Goal: Task Accomplishment & Management: Manage account settings

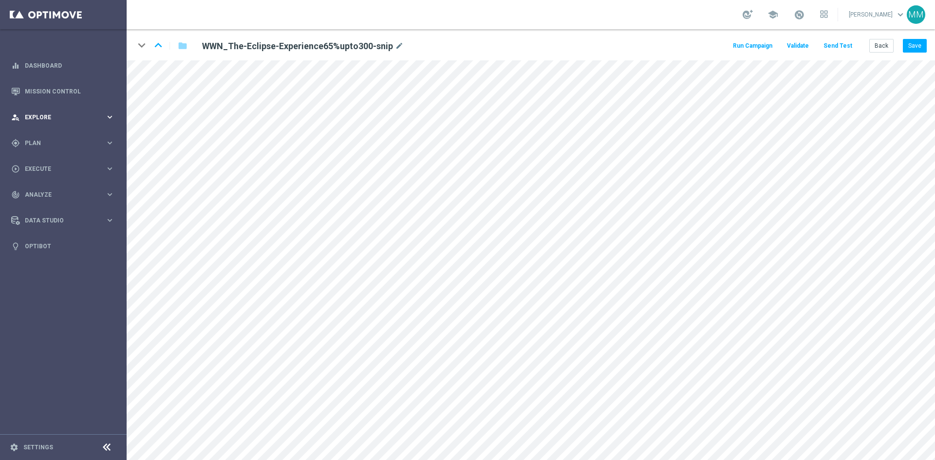
click at [112, 116] on icon "keyboard_arrow_right" at bounding box center [109, 117] width 9 height 9
click at [113, 138] on icon "keyboard_arrow_right" at bounding box center [109, 142] width 9 height 9
click at [56, 191] on span "Templates" at bounding box center [61, 192] width 70 height 6
click at [49, 202] on div "Optimail" at bounding box center [77, 207] width 95 height 15
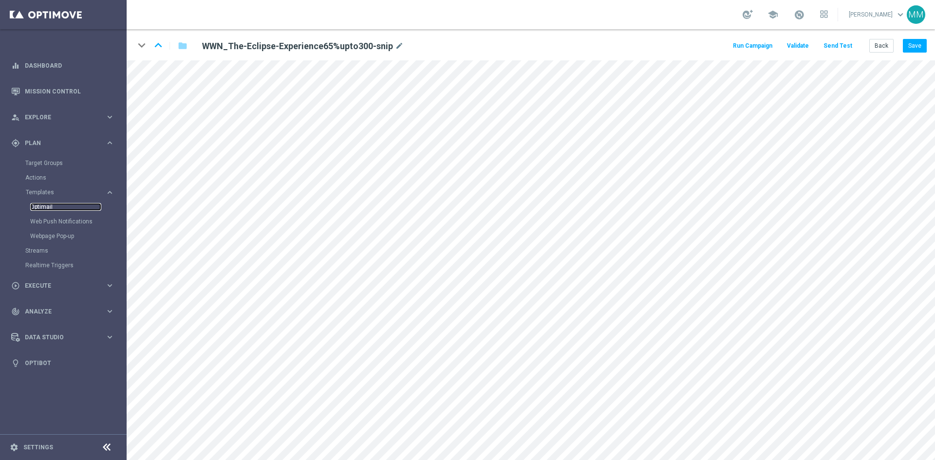
click at [49, 207] on link "Optimail" at bounding box center [65, 207] width 71 height 8
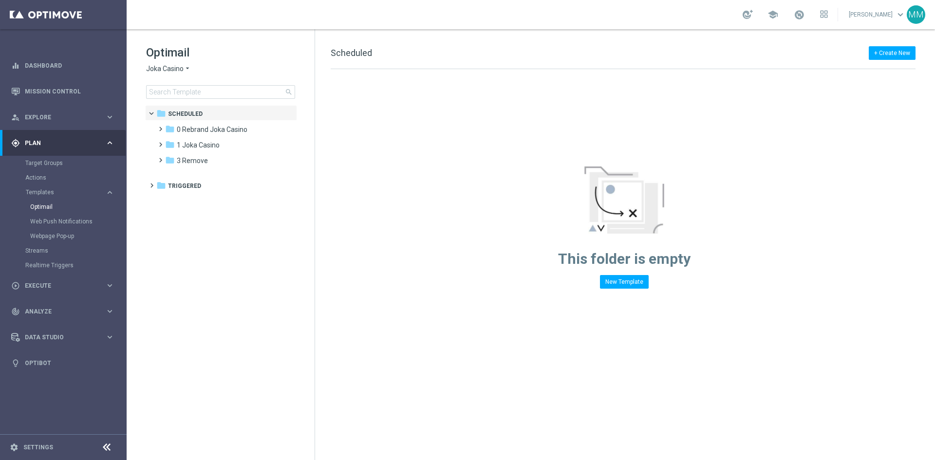
click at [169, 72] on span "Joka Casino" at bounding box center [165, 68] width 38 height 9
click at [0, 0] on span "Casino-Mate" at bounding box center [0, 0] width 0 height 0
click at [193, 136] on div "folder 2 Extra Send more_vert" at bounding box center [225, 144] width 143 height 16
click at [189, 132] on span "1 Daily" at bounding box center [187, 129] width 20 height 9
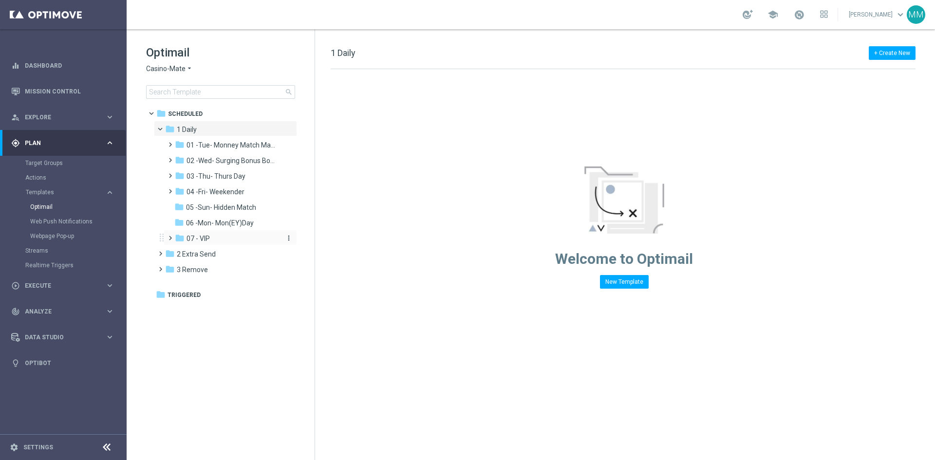
click at [192, 238] on span "07 - VIP" at bounding box center [198, 238] width 23 height 9
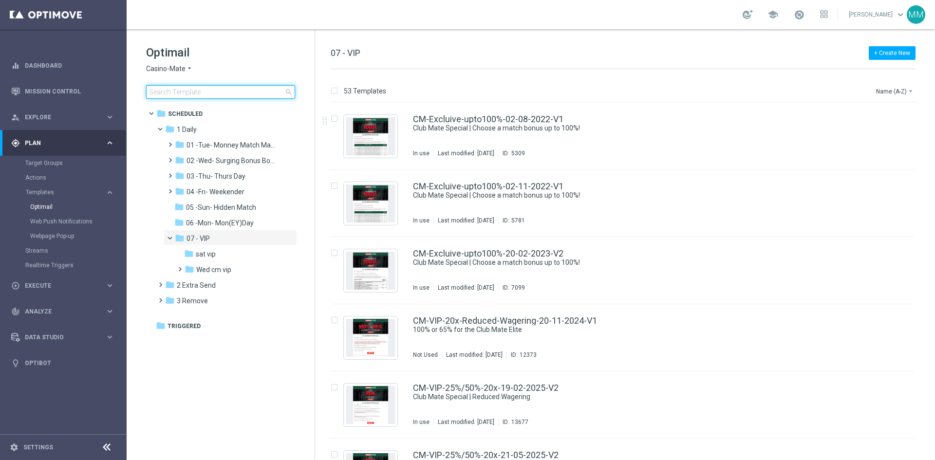
click at [252, 93] on input at bounding box center [220, 92] width 149 height 14
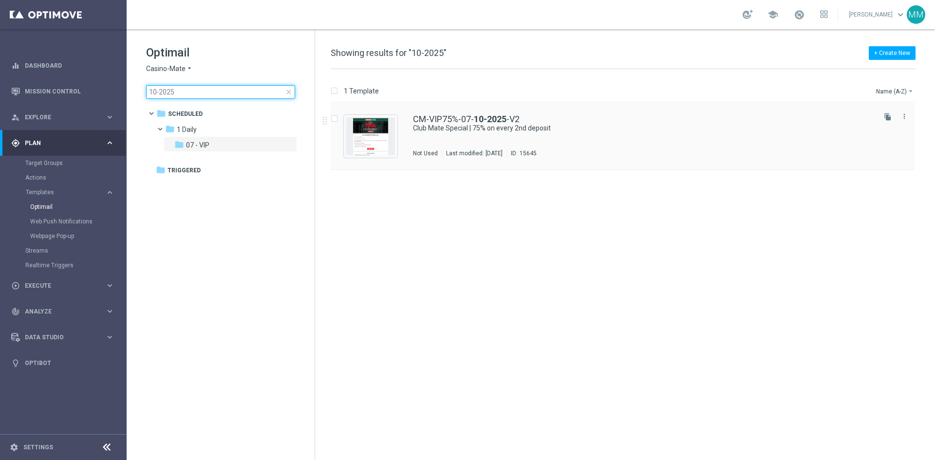
type input "10-2025"
click at [480, 141] on div "1 Daily/ 07 - VIP" at bounding box center [660, 138] width 428 height 8
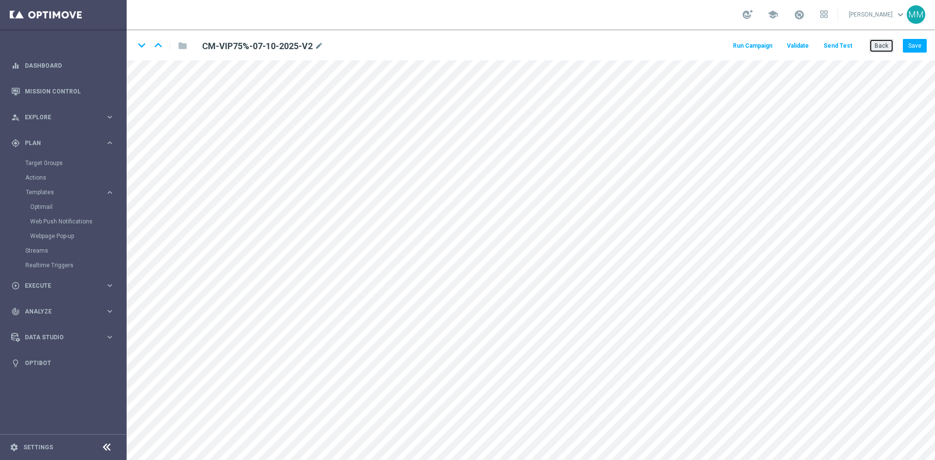
click at [885, 49] on button "Back" at bounding box center [881, 46] width 24 height 14
click at [893, 41] on button "Back" at bounding box center [881, 46] width 24 height 14
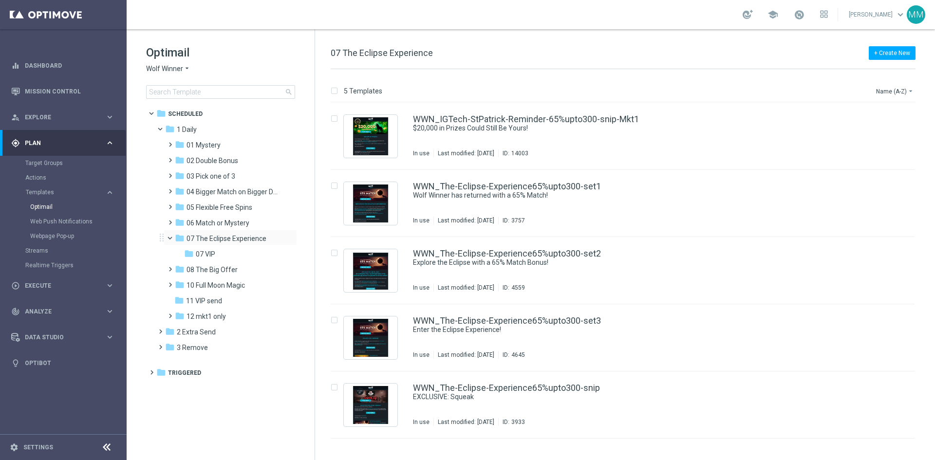
click at [172, 238] on span at bounding box center [174, 236] width 4 height 4
click at [207, 283] on span "11 VIP send" at bounding box center [204, 285] width 36 height 9
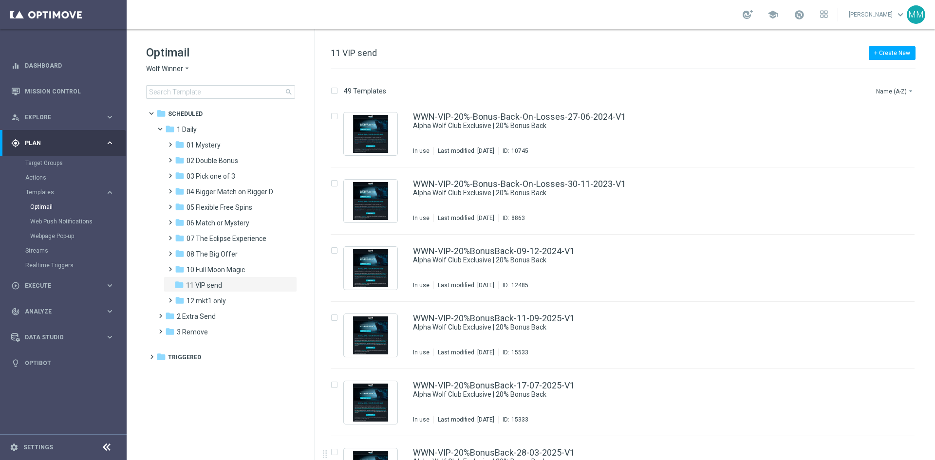
scroll to position [470, 0]
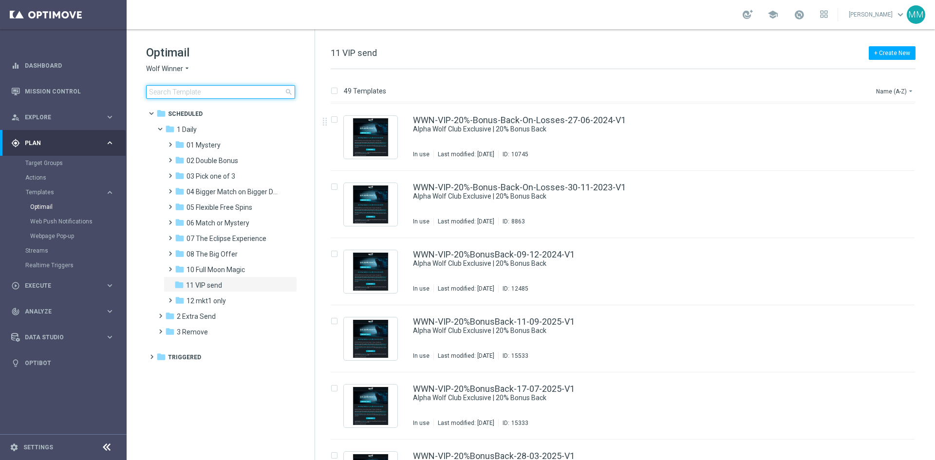
click at [221, 94] on input at bounding box center [220, 92] width 149 height 14
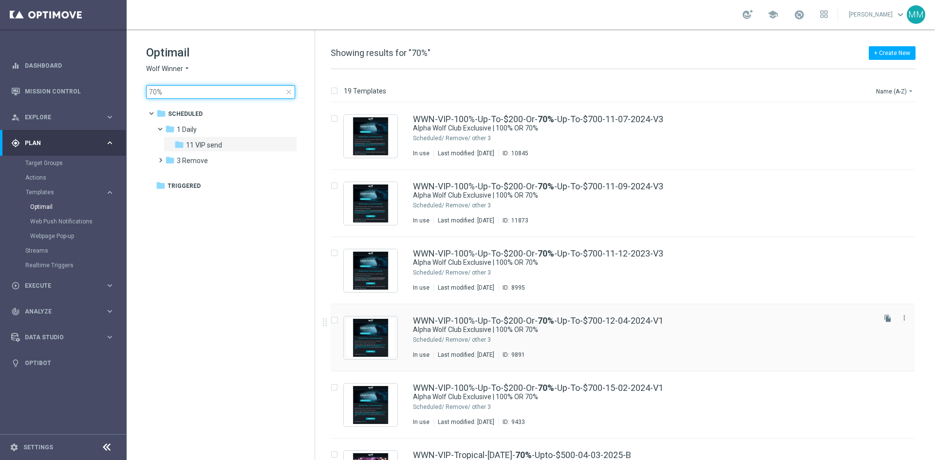
type input "70%"
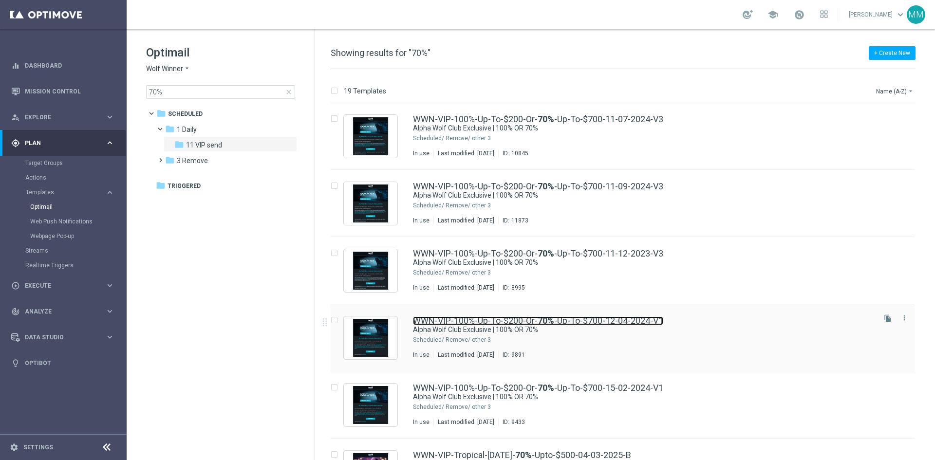
click at [614, 325] on link "WWN-VIP-100%-Up-To-$200-Or- 70% -Up-To-$700-12-04-2024-V1" at bounding box center [538, 321] width 250 height 9
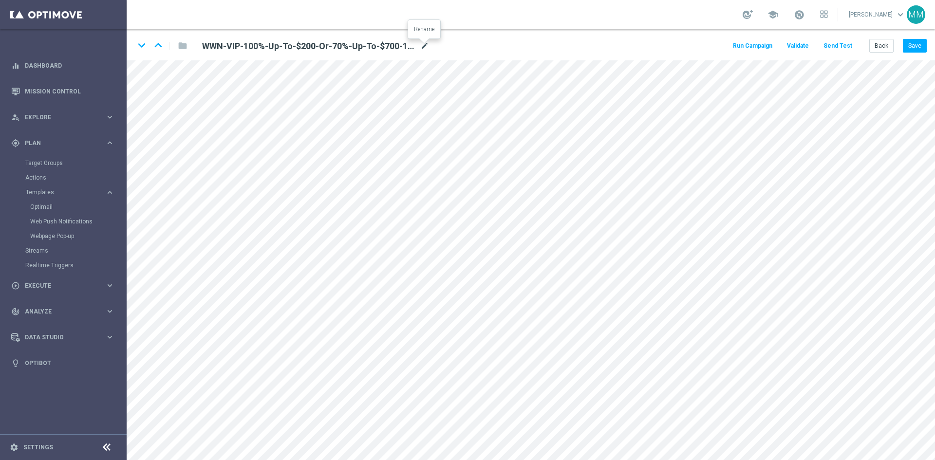
click at [421, 50] on icon "mode_edit" at bounding box center [424, 46] width 9 height 12
click at [344, 46] on input "WWN-VIP-100%-Up-To-$200-Or-70%-Up-To-$700-12-04-2024-V1" at bounding box center [316, 46] width 242 height 14
click at [347, 46] on input "WWN-VIP-100%-Up-To-$200-Or-70%-Up-To-$700-12-04-2024-V1" at bounding box center [316, 46] width 242 height 14
click at [341, 46] on input "WWN-VIP-100%-Up-To-$200-Or-70%-Up-To-$700-12-04-2024-V1" at bounding box center [316, 46] width 242 height 14
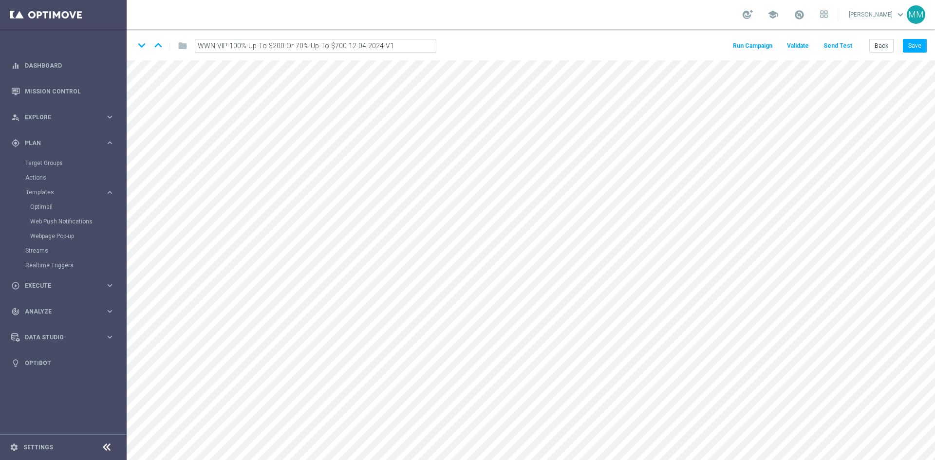
click at [341, 46] on input "WWN-VIP-100%-Up-To-$200-Or-70%-Up-To-$700-12-04-2024-V1" at bounding box center [316, 46] width 242 height 14
click at [882, 40] on button "Back" at bounding box center [881, 46] width 24 height 14
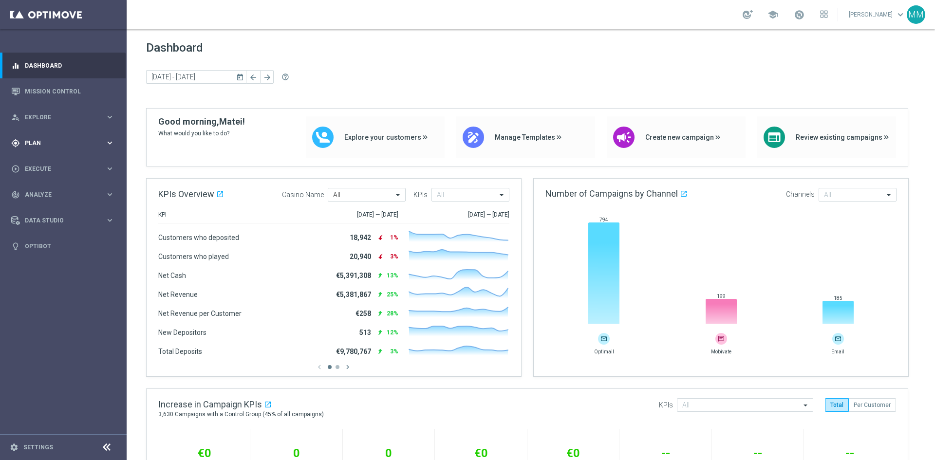
click at [53, 141] on span "Plan" at bounding box center [65, 143] width 80 height 6
click at [43, 188] on accordion "Templates keyboard_arrow_right Optimail Web Push Notifications Webpage Pop-up" at bounding box center [75, 192] width 100 height 15
click at [44, 190] on span "Templates" at bounding box center [61, 192] width 70 height 6
click at [44, 196] on div "Templates keyboard_arrow_right Optimail Web Push Notifications Webpage Pop-up" at bounding box center [75, 215] width 100 height 55
click at [44, 207] on link "Optimail" at bounding box center [65, 207] width 71 height 8
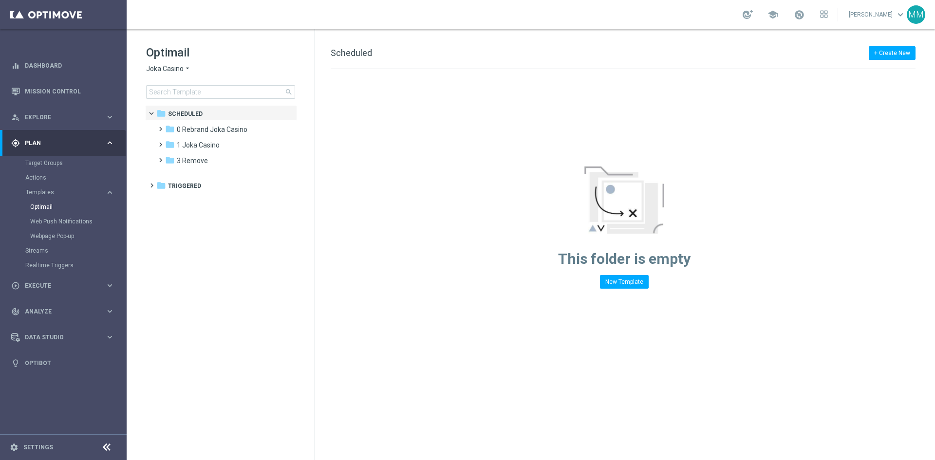
click at [184, 65] on icon "arrow_drop_down" at bounding box center [188, 68] width 8 height 9
click at [0, 0] on span "Joka VIP Room" at bounding box center [0, 0] width 0 height 0
click at [196, 132] on span "1 Daily" at bounding box center [187, 129] width 20 height 9
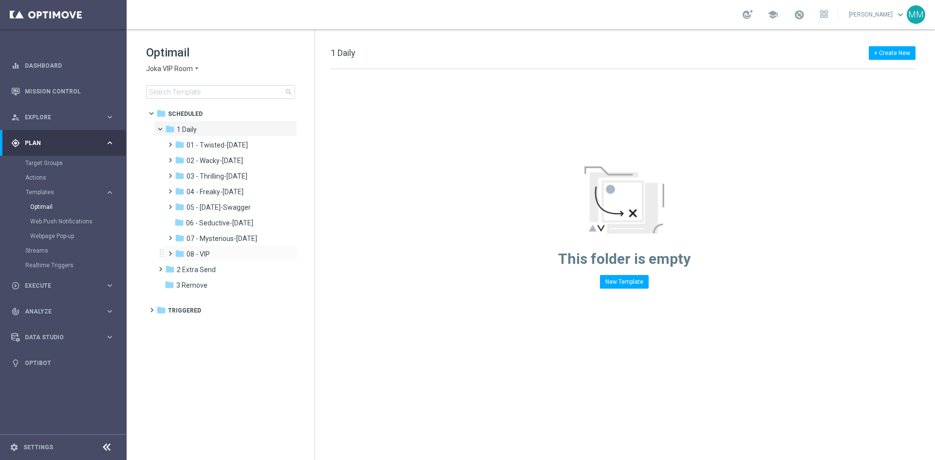
click at [170, 251] on span at bounding box center [168, 249] width 4 height 4
click at [164, 249] on div "folder 08 - VIP more_vert" at bounding box center [230, 253] width 133 height 16
click at [172, 253] on span at bounding box center [174, 251] width 4 height 4
click at [207, 246] on div "folder 08 - VIP more_vert" at bounding box center [230, 253] width 133 height 16
click at [170, 251] on span at bounding box center [168, 249] width 4 height 4
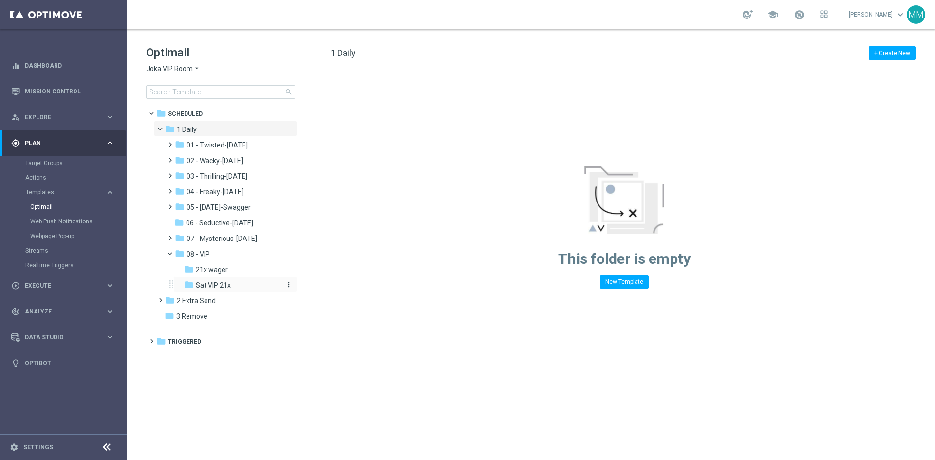
click at [198, 283] on span "Sat VIP 21x" at bounding box center [213, 285] width 35 height 9
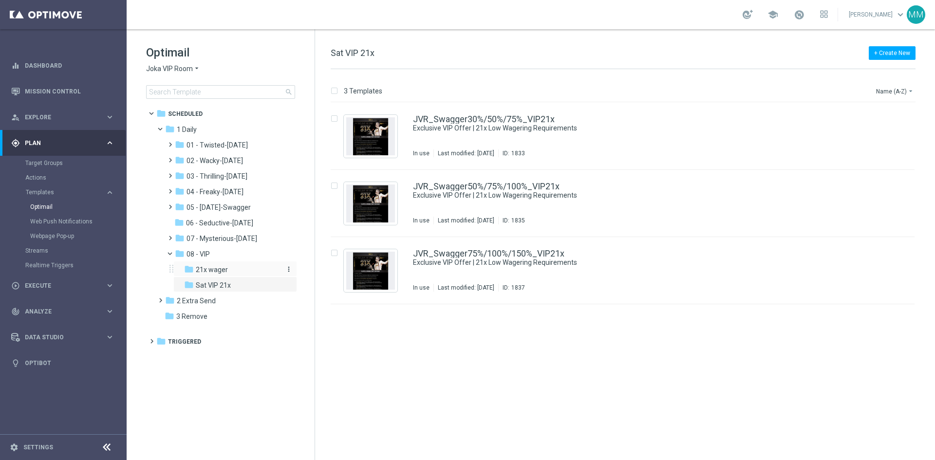
click at [200, 271] on span "21x wager" at bounding box center [212, 269] width 32 height 9
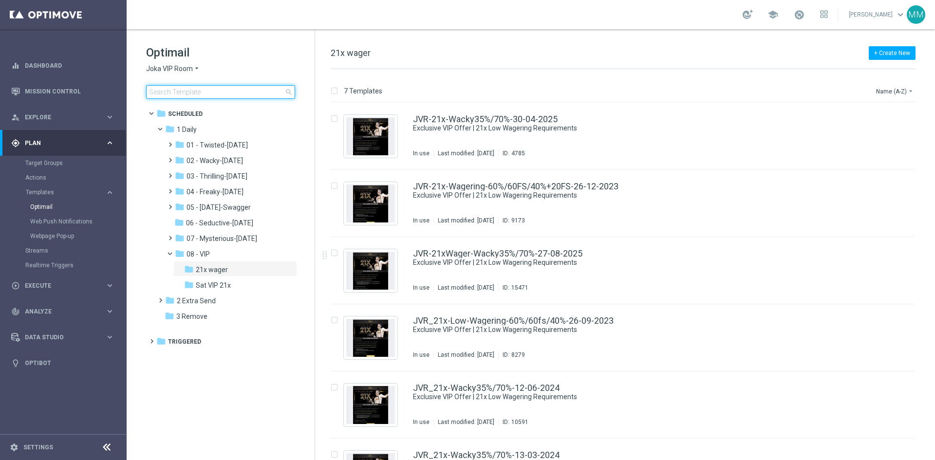
click at [223, 91] on input at bounding box center [220, 92] width 149 height 14
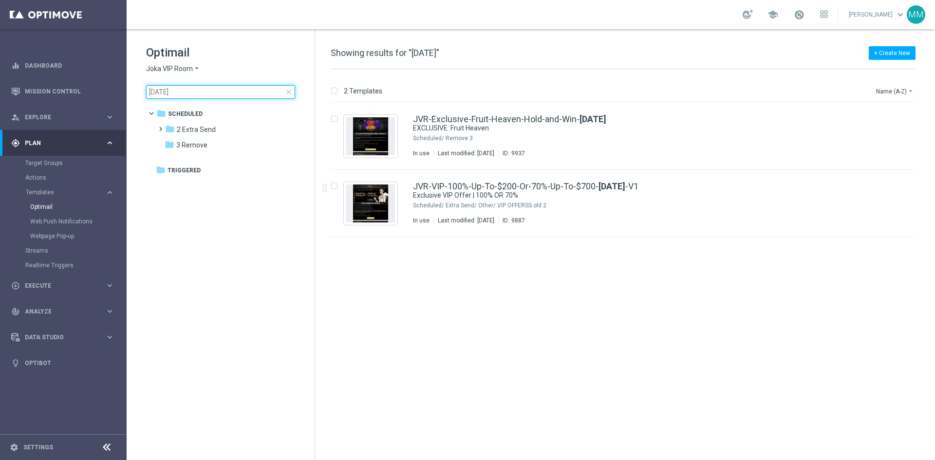
type input "12-04-2024"
click at [889, 185] on icon "file_copy" at bounding box center [888, 184] width 8 height 8
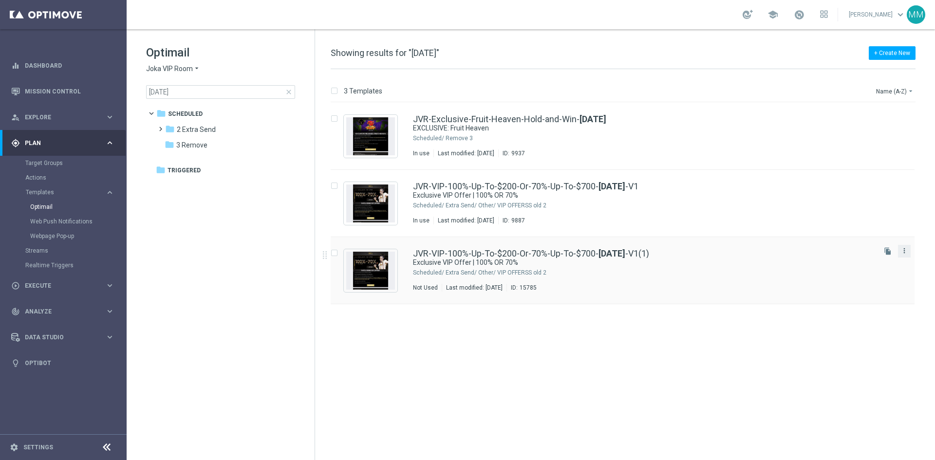
click at [904, 251] on icon "more_vert" at bounding box center [905, 251] width 8 height 8
click at [569, 254] on link "JVR-VIP-100%-Up-To-$200-Or-70%-Up-To-$700- 12-04-2024 -V1(1)" at bounding box center [531, 253] width 236 height 9
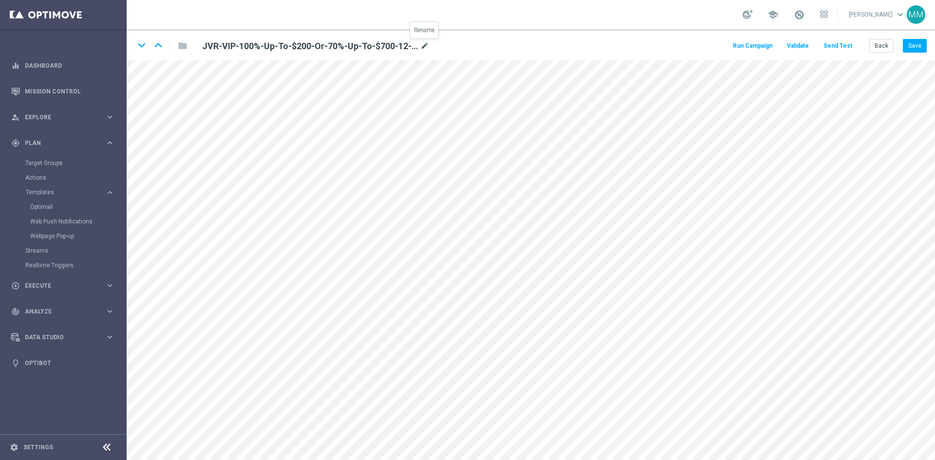
click at [425, 44] on icon "mode_edit" at bounding box center [424, 46] width 9 height 12
click at [340, 46] on input "JVR-VIP-100%-Up-To-$200-Or-70%-Up-To-$700-12-04-2024-V1(1)" at bounding box center [316, 46] width 242 height 14
click at [401, 46] on input "JVR-VIP-100%-Up-To-$200-Or-70%-Up-To-$700-16-10-2025-V1(1)" at bounding box center [316, 46] width 242 height 14
type input "JVR-VIP-100%-Up-To-$200-Or-70%-Up-To-$700-16-10-2025-V1"
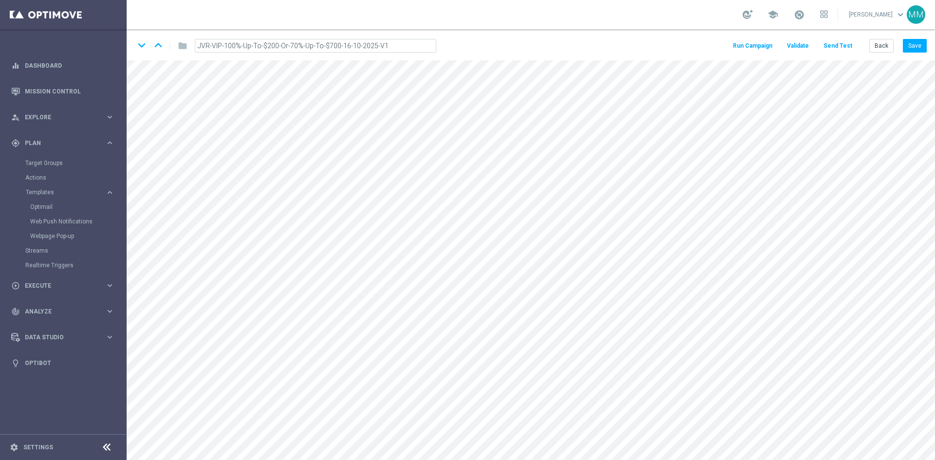
click at [473, 44] on div "keyboard_arrow_down keyboard_arrow_up folder JVR-VIP-100%-Up-To-$200-Or-70%-Up-…" at bounding box center [531, 44] width 808 height 31
click at [878, 48] on button "Back" at bounding box center [881, 46] width 24 height 14
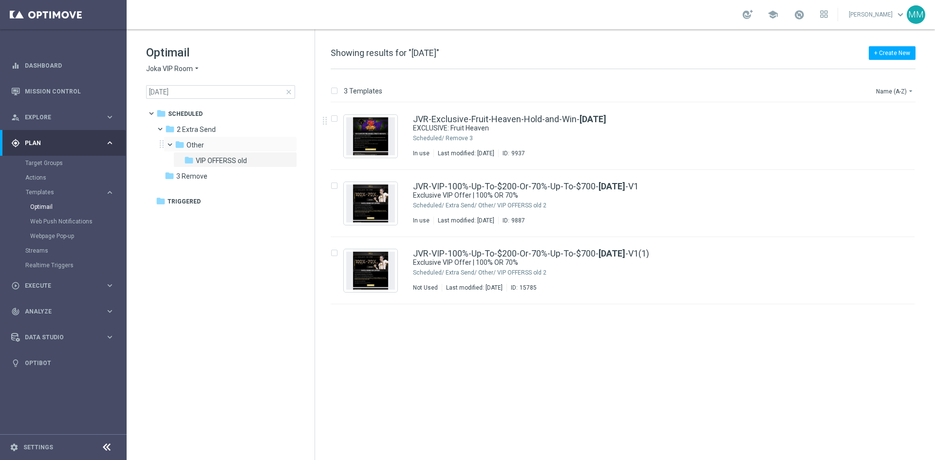
click at [172, 144] on span at bounding box center [174, 142] width 4 height 4
click at [169, 142] on span at bounding box center [168, 140] width 4 height 4
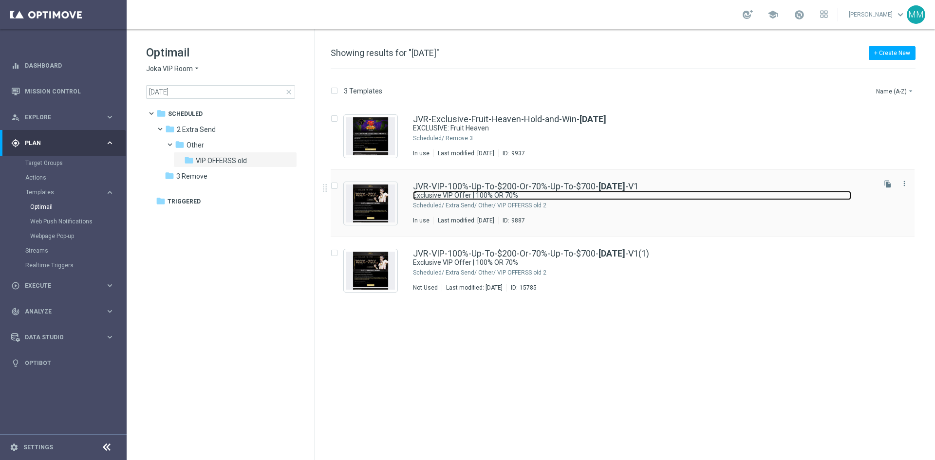
click at [547, 192] on link "Exclusive VIP Offer | 100% OR 70%" at bounding box center [632, 195] width 438 height 9
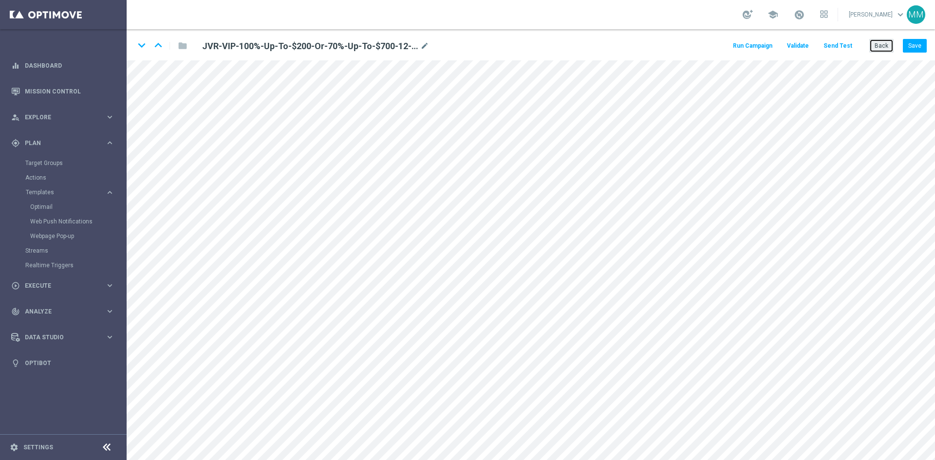
click at [881, 46] on button "Back" at bounding box center [881, 46] width 24 height 14
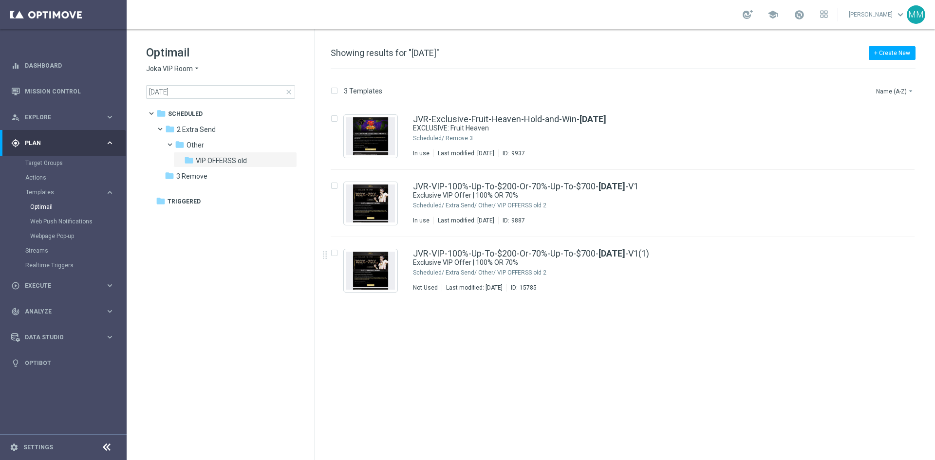
click at [183, 69] on span "Joka VIP Room" at bounding box center [169, 68] width 47 height 9
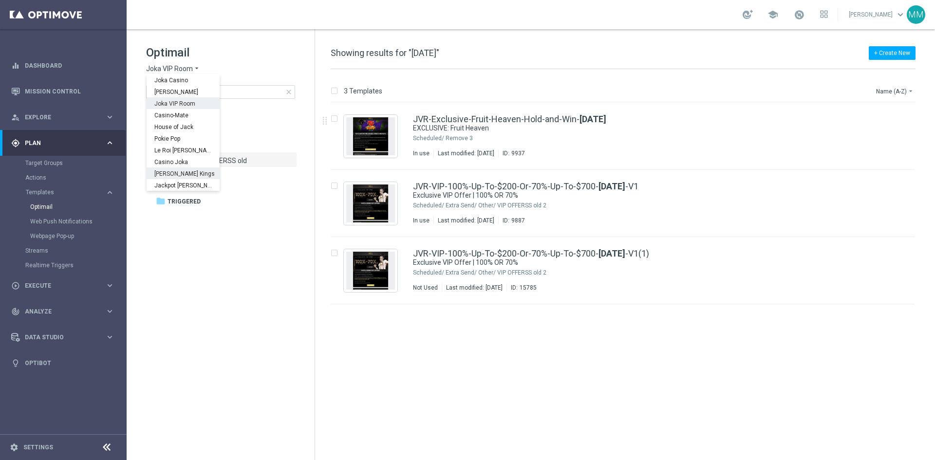
click at [0, 0] on span "[PERSON_NAME] Kings" at bounding box center [0, 0] width 0 height 0
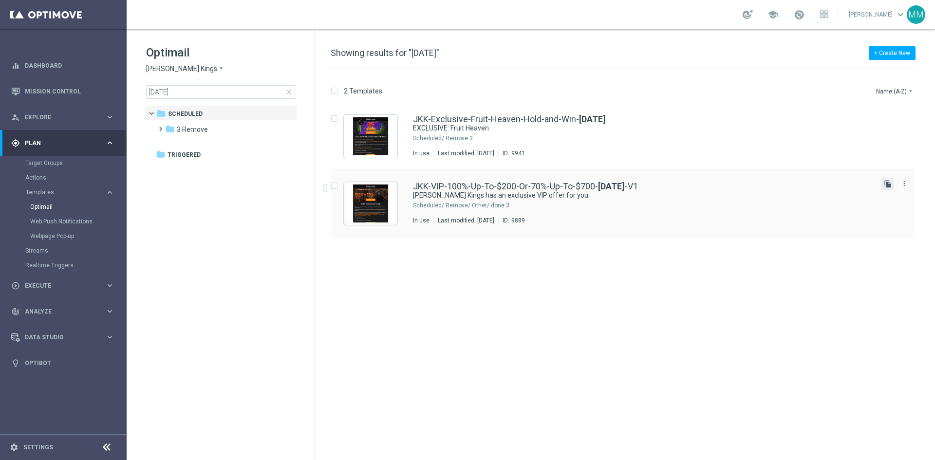
click at [889, 185] on icon "file_copy" at bounding box center [888, 184] width 8 height 8
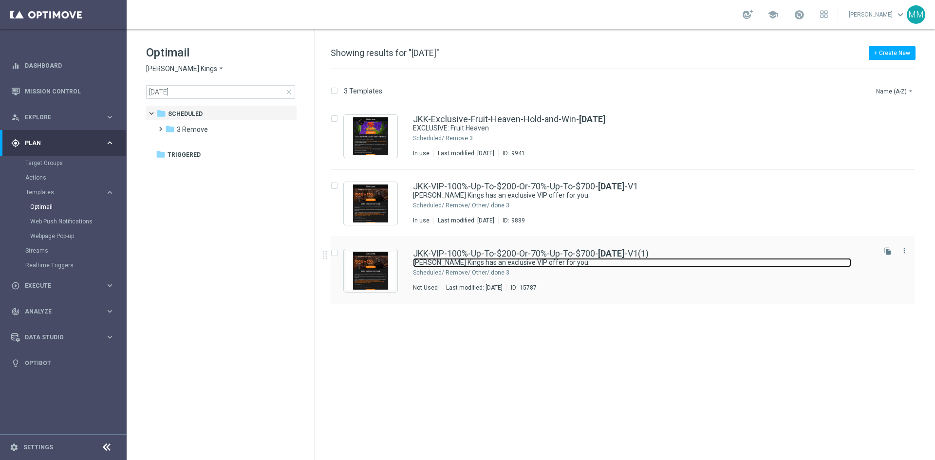
click at [533, 259] on link "[PERSON_NAME] Kings has an exclusive VIP offer for you." at bounding box center [632, 262] width 438 height 9
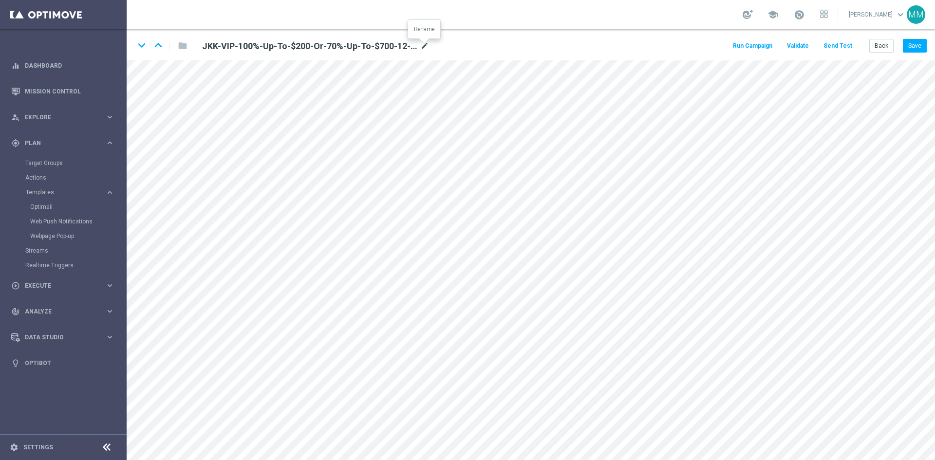
click at [424, 43] on icon "mode_edit" at bounding box center [424, 46] width 9 height 12
click at [374, 46] on input "JKK-VIP-100%-Up-To-$200-Or-70%-Up-To-$700-12-04-2024-V1(1)" at bounding box center [316, 46] width 242 height 14
click at [342, 45] on input "JKK-VIP-100%-Up-To-$200-Or-70%-Up-To-$700-12-04-2025-V1(1)" at bounding box center [316, 46] width 242 height 14
click at [357, 47] on input "JKK-VIP-100%-Up-To-$200-Or-70%-Up-To-$700-16-04-2025-V1(1)" at bounding box center [316, 46] width 242 height 14
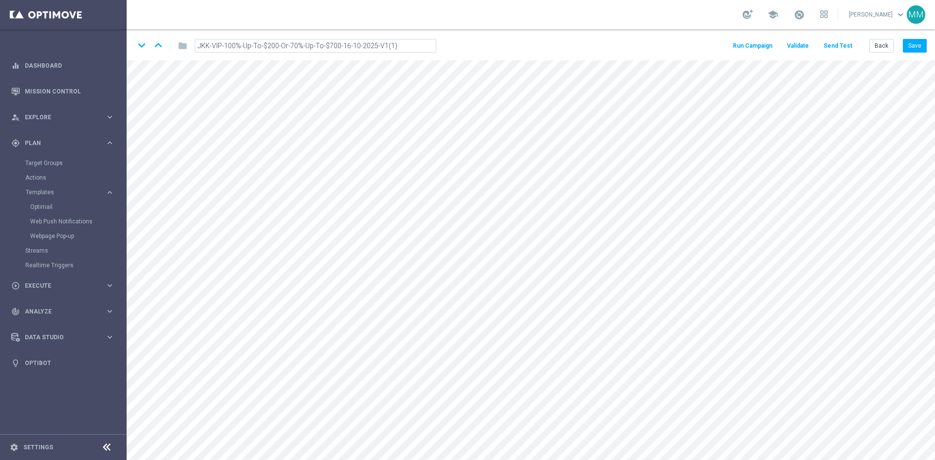
drag, startPoint x: 383, startPoint y: 46, endPoint x: 391, endPoint y: 44, distance: 7.6
click at [390, 45] on input "JKK-VIP-100%-Up-To-$200-Or-70%-Up-To-$700-16-10-2025-V1(1)" at bounding box center [316, 46] width 242 height 14
type input "JKK-VIP-100%-Up-To-$200-Or-70%-Up-To-$700-16-10-2025-V1"
click at [484, 41] on div "keyboard_arrow_down keyboard_arrow_up folder JKK-VIP-100%-Up-To-$200-Or-70%-Up-…" at bounding box center [531, 44] width 808 height 31
click at [879, 44] on button "Back" at bounding box center [881, 46] width 24 height 14
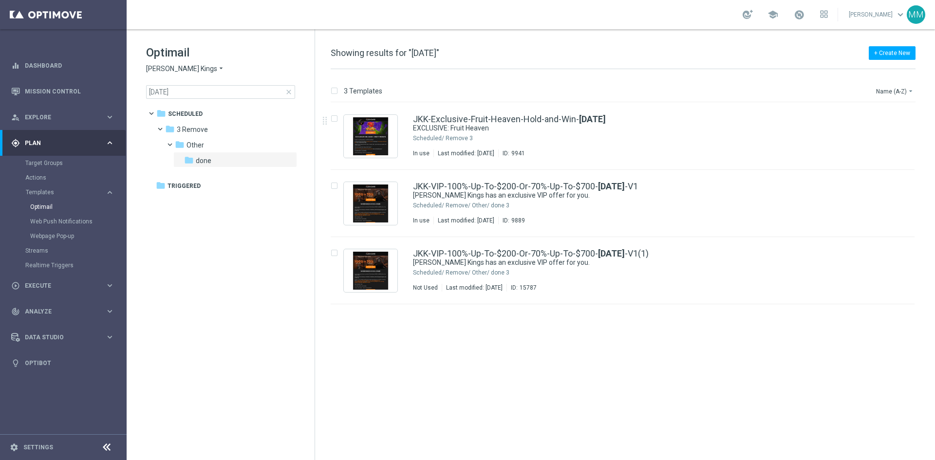
click at [157, 66] on span "[PERSON_NAME] Kings" at bounding box center [181, 68] width 71 height 9
click at [0, 0] on span "Wolf Winner" at bounding box center [0, 0] width 0 height 0
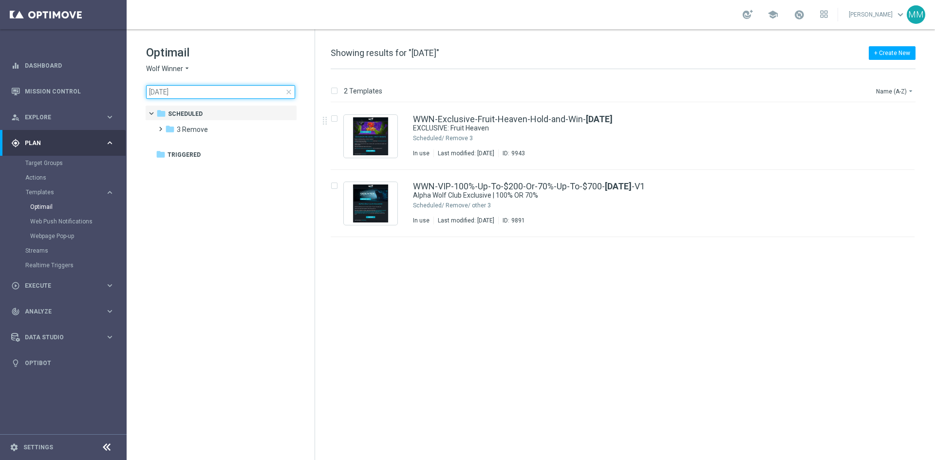
click at [183, 92] on input "12-04-2024" at bounding box center [220, 92] width 149 height 14
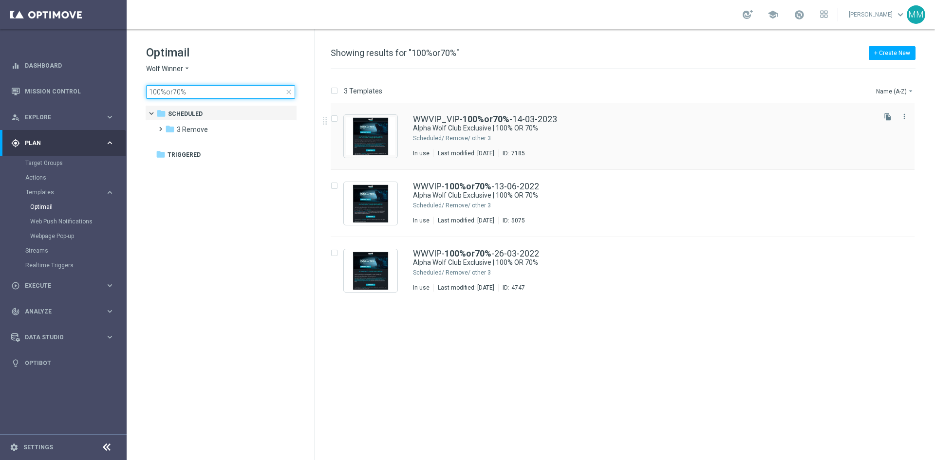
type input "100%or70%"
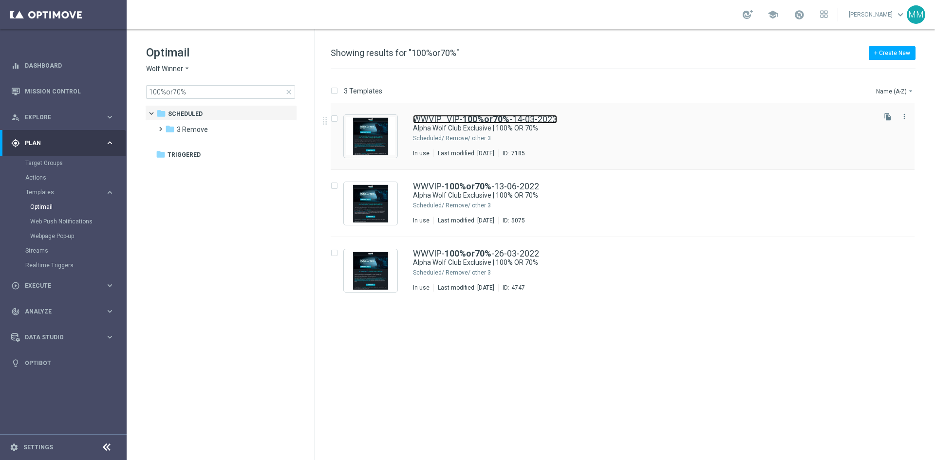
click at [449, 121] on link "WWVIP_VIP- 100%or70% -14-03-2023" at bounding box center [485, 119] width 144 height 9
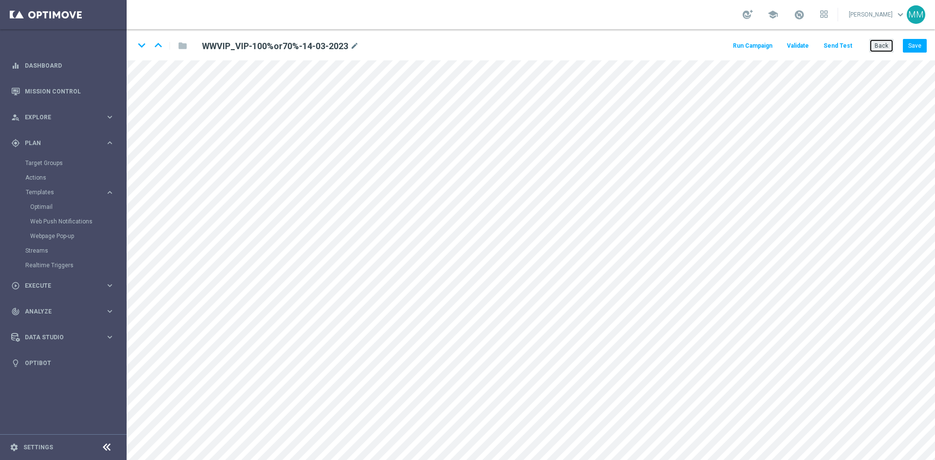
click at [888, 50] on button "Back" at bounding box center [881, 46] width 24 height 14
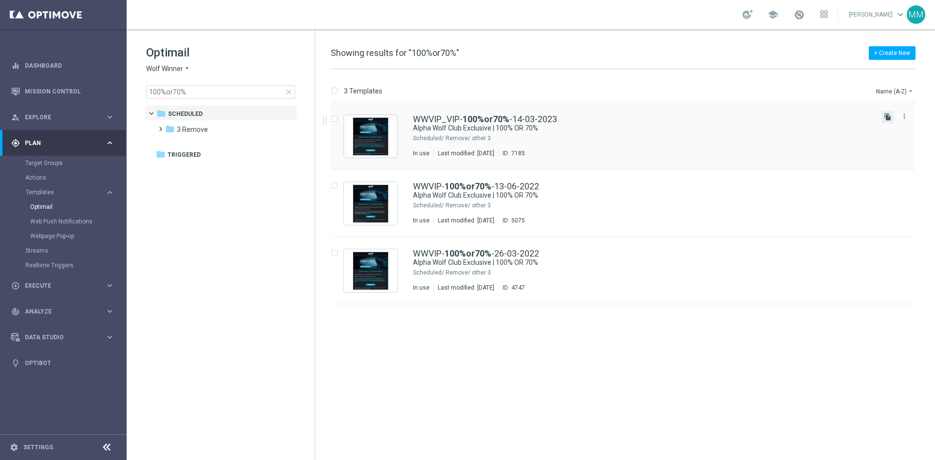
click at [888, 115] on icon "file_copy" at bounding box center [888, 117] width 8 height 8
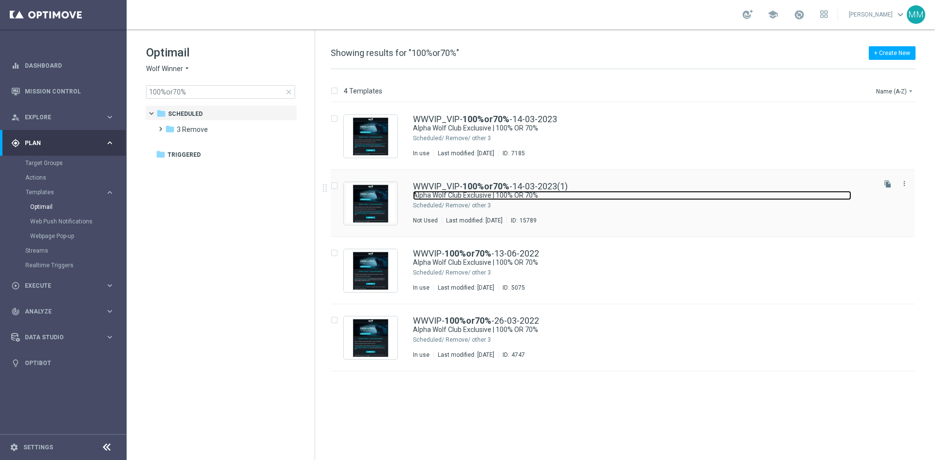
click at [605, 195] on link "Alpha Wolf Club Exclusive | 100% OR 70%" at bounding box center [632, 195] width 438 height 9
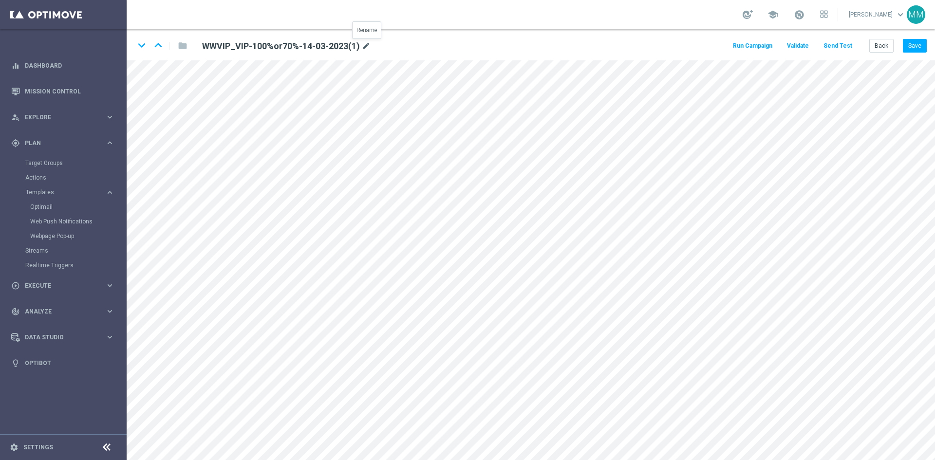
click at [367, 47] on icon "mode_edit" at bounding box center [366, 46] width 9 height 12
click at [321, 45] on input "WWVIP_VIP-100%or70%-14-03-2023(1)" at bounding box center [316, 46] width 242 height 14
type input "WWVIP_VIP-100%or70%-16-10-2025-V1"
click at [463, 38] on div "keyboard_arrow_down keyboard_arrow_up folder WWVIP_VIP-100%or70%-16-10-2025-V1 …" at bounding box center [531, 44] width 808 height 31
drag, startPoint x: 876, startPoint y: 51, endPoint x: 865, endPoint y: 58, distance: 12.3
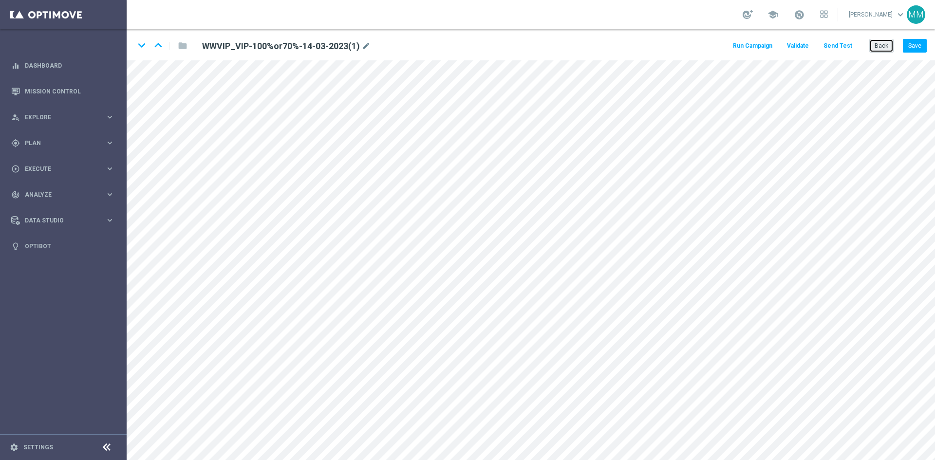
click at [876, 51] on button "Back" at bounding box center [881, 46] width 24 height 14
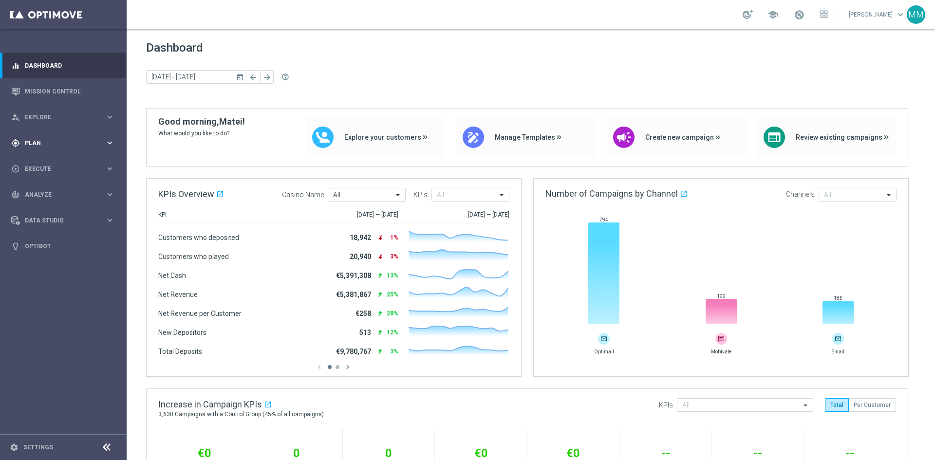
click at [106, 142] on icon "keyboard_arrow_right" at bounding box center [109, 142] width 9 height 9
click at [52, 192] on span "Templates" at bounding box center [61, 192] width 70 height 6
click at [47, 206] on link "Optimail" at bounding box center [65, 207] width 71 height 8
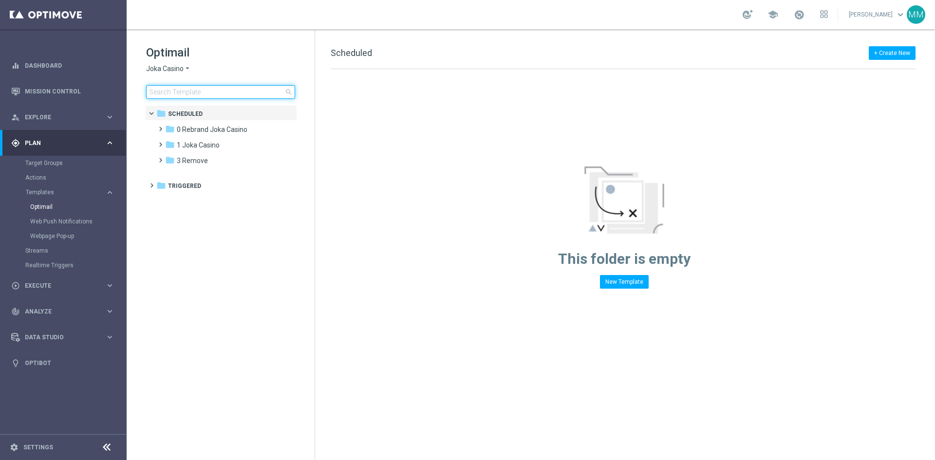
click at [186, 85] on input at bounding box center [220, 92] width 149 height 14
click at [179, 72] on span "Joka Casino" at bounding box center [165, 68] width 38 height 9
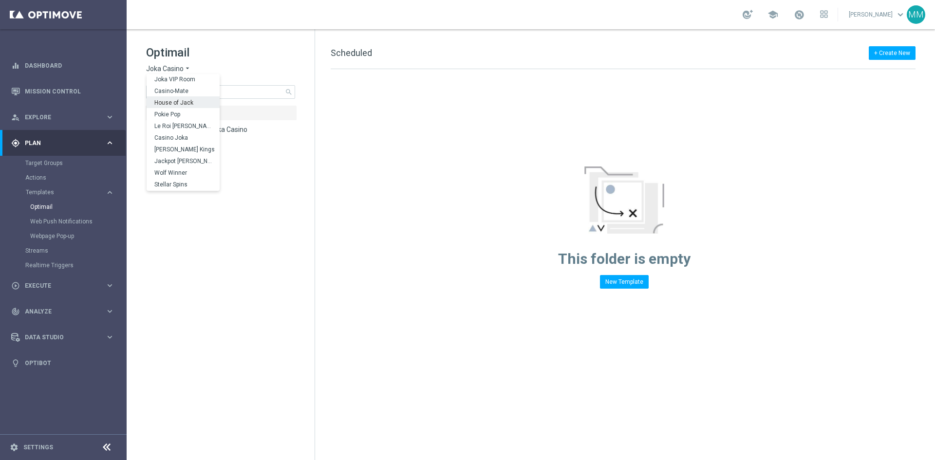
scroll to position [35, 0]
click at [0, 0] on span "Stellar Spins" at bounding box center [0, 0] width 0 height 0
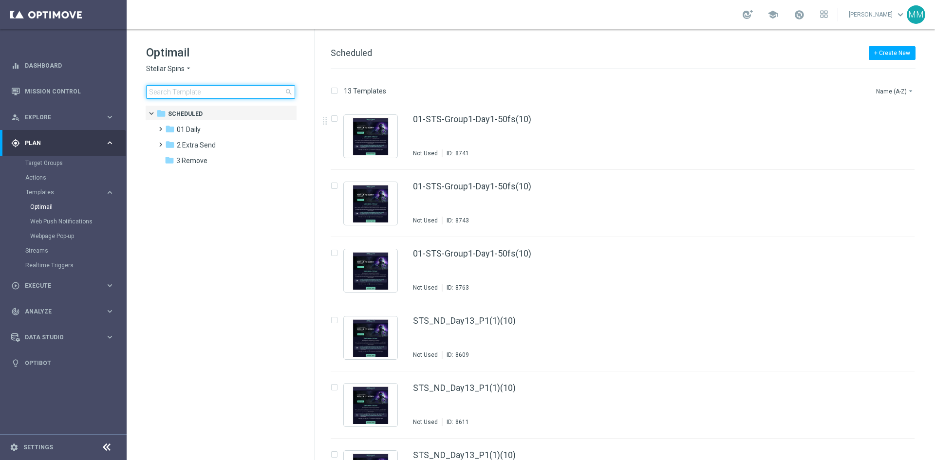
click at [214, 95] on input at bounding box center [220, 92] width 149 height 14
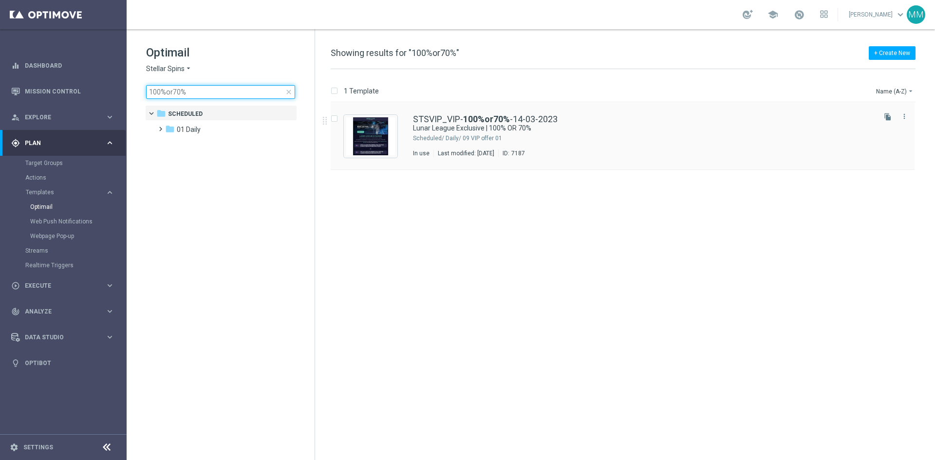
type input "100%or70%"
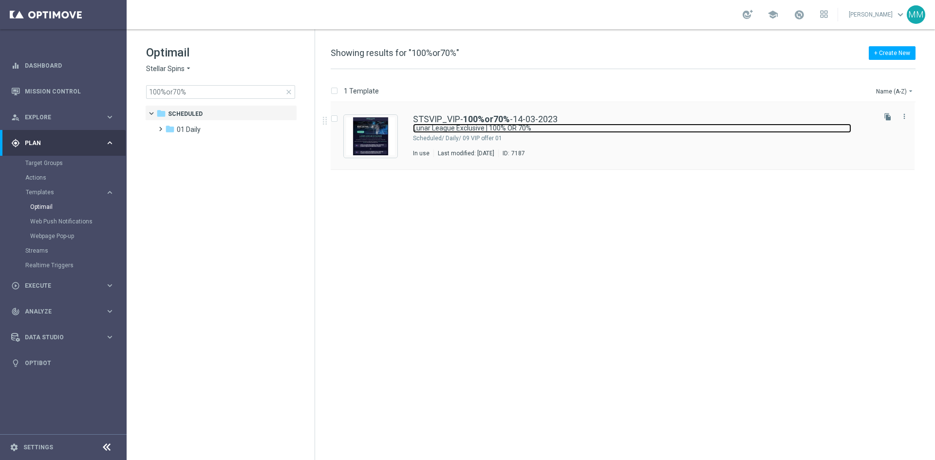
click at [517, 131] on link "Lunar League Exclusive | 100% OR 70%" at bounding box center [632, 128] width 438 height 9
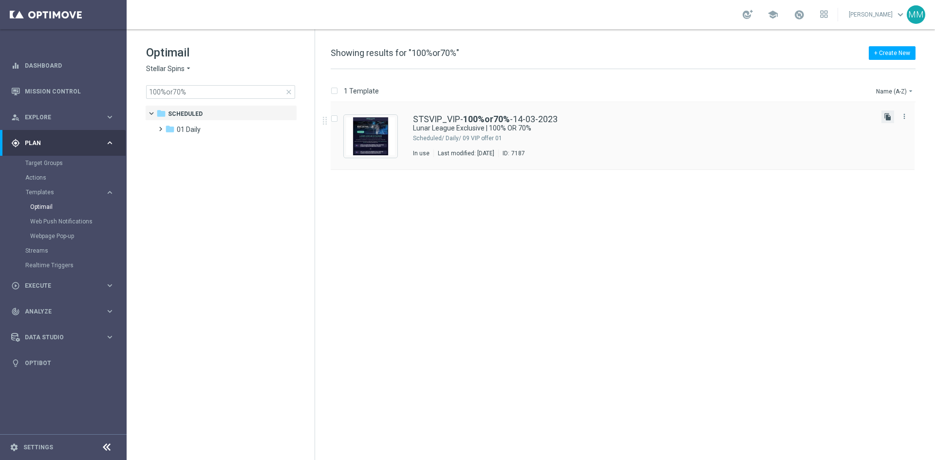
click at [885, 118] on icon "file_copy" at bounding box center [888, 117] width 8 height 8
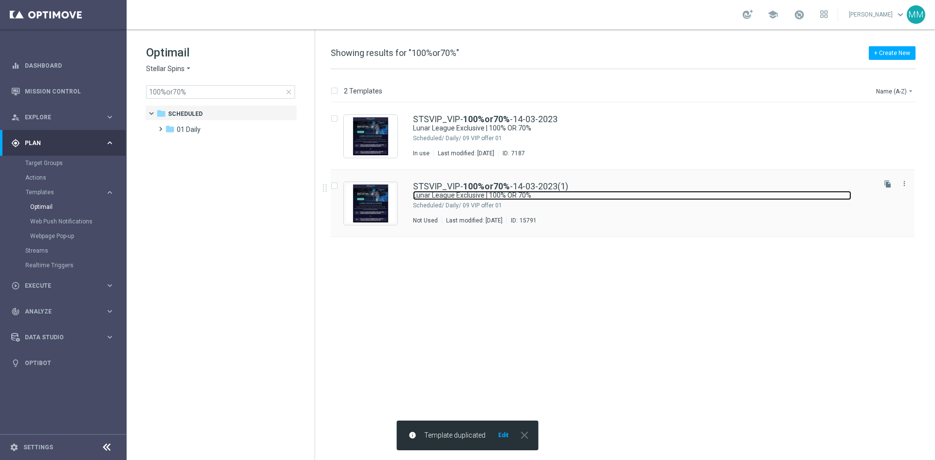
click at [667, 198] on link "Lunar League Exclusive | 100% OR 70%" at bounding box center [632, 195] width 438 height 9
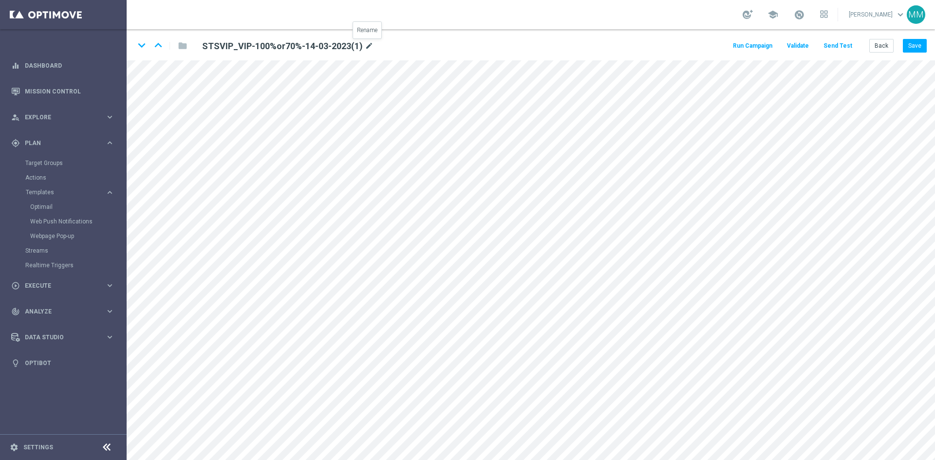
click at [367, 49] on icon "mode_edit" at bounding box center [369, 46] width 9 height 12
click at [366, 46] on input "STSVIP_VIP-100%or70%-14-03-2023(1)" at bounding box center [316, 46] width 242 height 14
click at [306, 51] on input "STSVIP_VIP-100%or70%-14-03-2023-V1" at bounding box center [316, 46] width 242 height 14
click at [289, 47] on input "STSVIP_VIP-100%or70%-14-03-2025-V1" at bounding box center [316, 46] width 242 height 14
click at [280, 47] on input "STSVIP_VIP-100%or70%-14-10-2025-V1" at bounding box center [316, 46] width 242 height 14
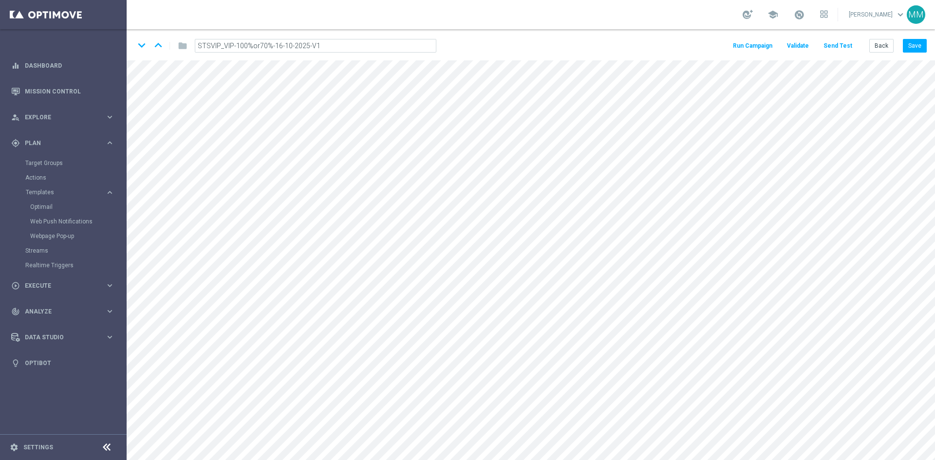
type input "STSVIP_VIP-100%or70%-16-10-2025-V1"
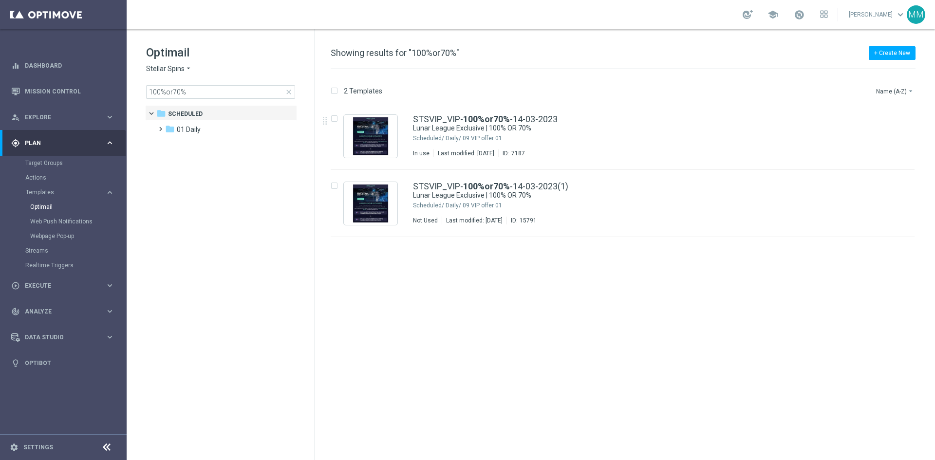
click at [178, 70] on span "Stellar Spins" at bounding box center [165, 68] width 38 height 9
click at [187, 150] on div "Jackpot [PERSON_NAME]" at bounding box center [183, 150] width 73 height 12
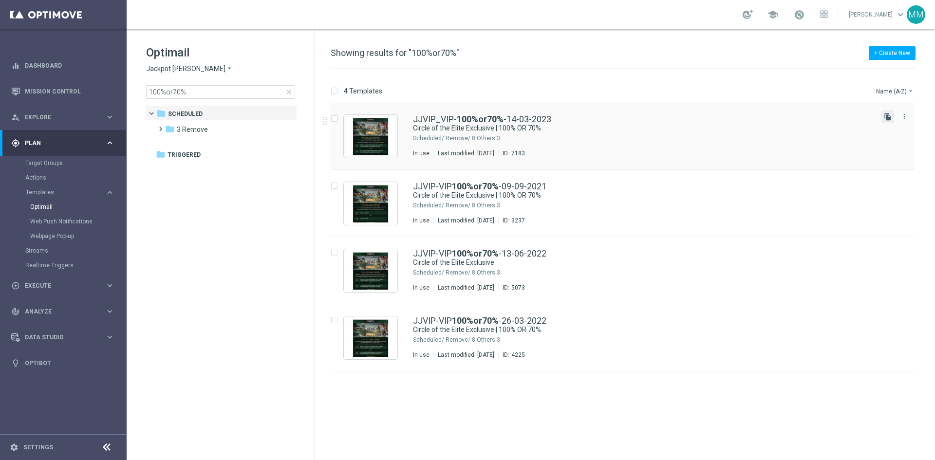
click at [886, 117] on icon "file_copy" at bounding box center [888, 117] width 8 height 8
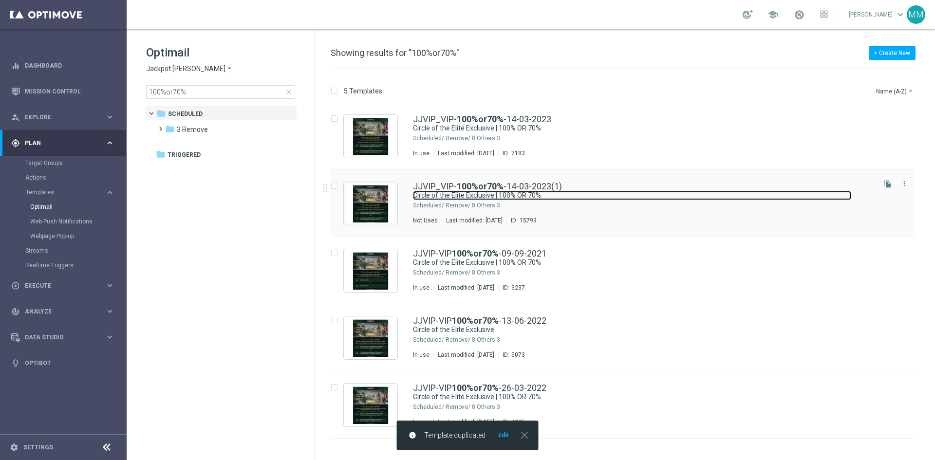
click at [479, 197] on link "Circle of the Elite Exclusive | 100% OR 70%" at bounding box center [632, 195] width 438 height 9
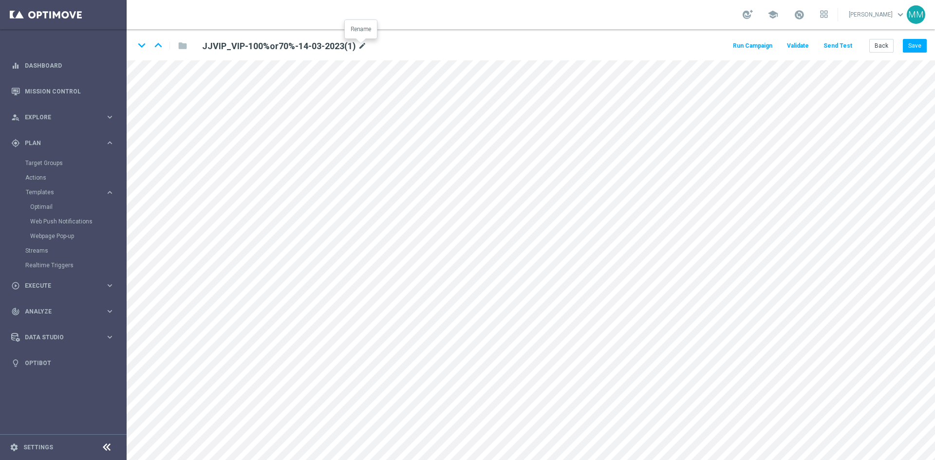
click at [361, 46] on icon "mode_edit" at bounding box center [362, 46] width 9 height 12
click at [323, 47] on input "JJVIP_VIP-100%or70%-14-03-2023(1)" at bounding box center [316, 46] width 242 height 14
click at [301, 49] on input "JJVIP_VIP-100%or70%-14-03-2023-V1" at bounding box center [316, 46] width 242 height 14
click at [279, 47] on input "JJVIP_VIP-100%or70%-14-03-2025-V1" at bounding box center [316, 46] width 242 height 14
click at [279, 46] on input "JJVIP_VIP-100%or70%-14-03-2025-V1" at bounding box center [316, 46] width 242 height 14
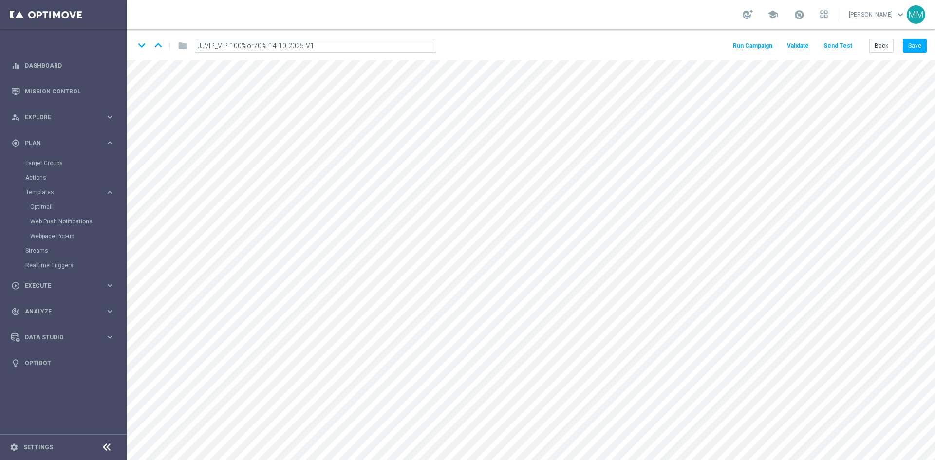
click at [273, 46] on input "JJVIP_VIP-100%or70%-14-10-2025-V1" at bounding box center [316, 46] width 242 height 14
type input "JJVIP_VIP-100%or70%-16-10-2025-V1"
click at [480, 47] on div "keyboard_arrow_down keyboard_arrow_up folder JJVIP_VIP-100%or70%-16-10-2025-V1 …" at bounding box center [531, 44] width 808 height 31
click at [919, 46] on button "Save" at bounding box center [915, 46] width 24 height 14
click at [918, 43] on button "Save" at bounding box center [915, 46] width 24 height 14
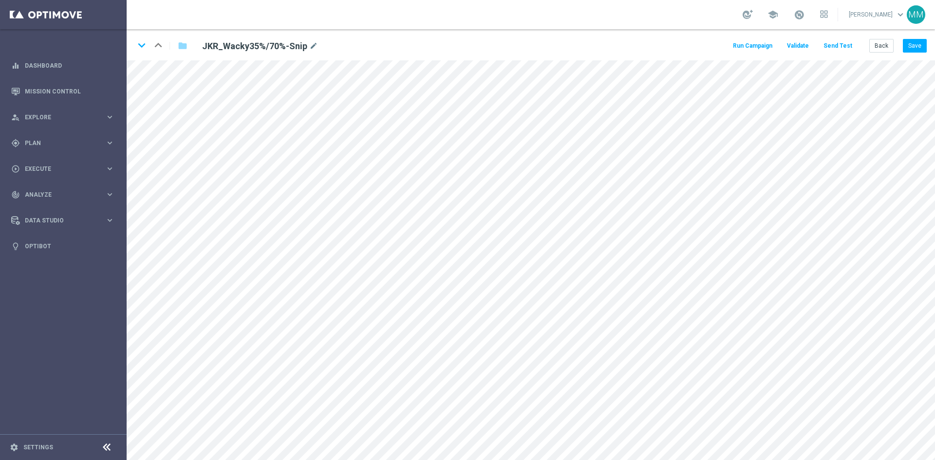
click at [905, 38] on div "keyboard_arrow_down keyboard_arrow_up folder JKR_Wacky35%/70%-Snip mode_edit Ru…" at bounding box center [531, 44] width 808 height 31
click at [907, 43] on button "Save" at bounding box center [915, 46] width 24 height 14
click at [909, 48] on button "Save" at bounding box center [915, 46] width 24 height 14
click at [917, 47] on button "Save" at bounding box center [915, 46] width 24 height 14
click at [913, 50] on button "Save" at bounding box center [915, 46] width 24 height 14
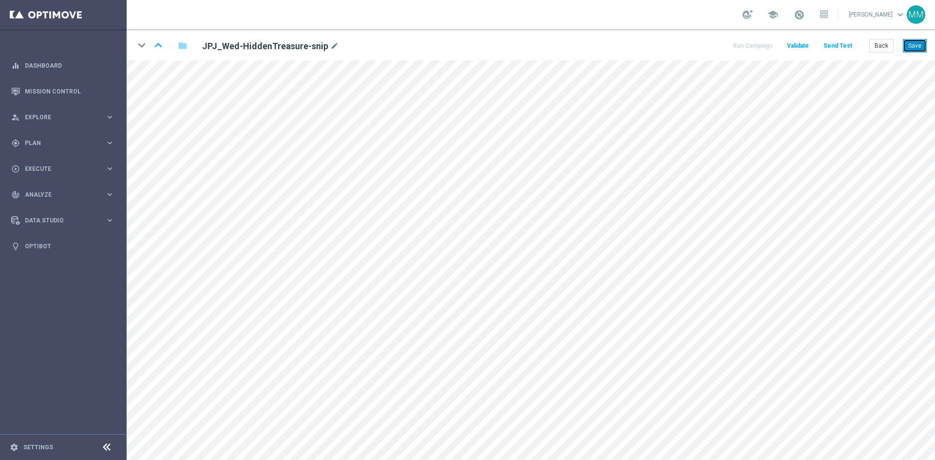
click at [918, 47] on button "Save" at bounding box center [915, 46] width 24 height 14
click at [912, 44] on button "Save" at bounding box center [915, 46] width 24 height 14
click at [914, 46] on button "Save" at bounding box center [915, 46] width 24 height 14
click at [904, 45] on button "Save" at bounding box center [915, 46] width 24 height 14
click at [907, 41] on button "Save" at bounding box center [915, 46] width 24 height 14
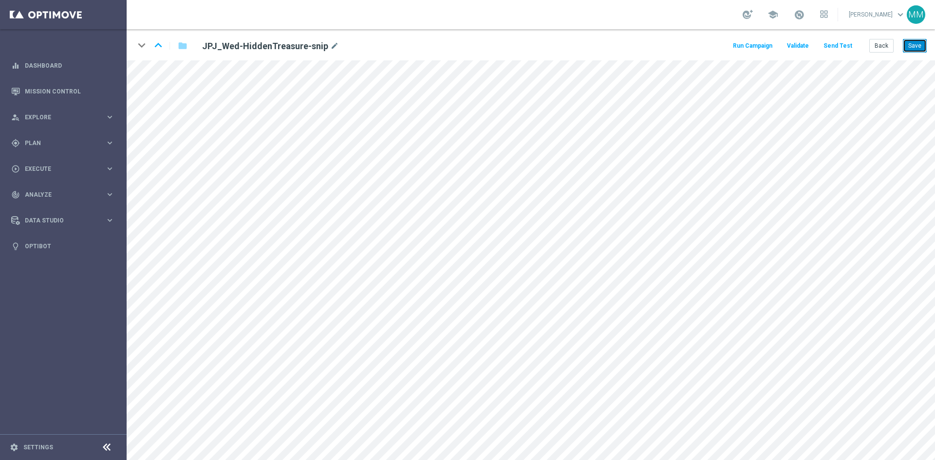
click at [920, 47] on button "Save" at bounding box center [915, 46] width 24 height 14
click at [916, 43] on button "Save" at bounding box center [915, 46] width 24 height 14
drag, startPoint x: 916, startPoint y: 43, endPoint x: 912, endPoint y: 46, distance: 5.3
click at [915, 44] on button "Save" at bounding box center [915, 46] width 24 height 14
click at [918, 49] on button "Save" at bounding box center [915, 46] width 24 height 14
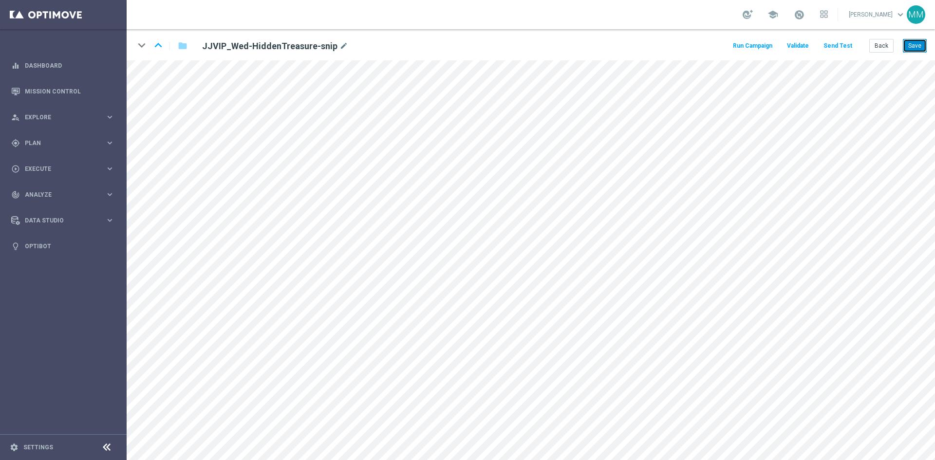
drag, startPoint x: 908, startPoint y: 46, endPoint x: 905, endPoint y: 52, distance: 6.5
click at [909, 46] on button "Save" at bounding box center [915, 46] width 24 height 14
click at [902, 45] on div "Back Save" at bounding box center [897, 46] width 57 height 14
drag, startPoint x: 906, startPoint y: 47, endPoint x: 903, endPoint y: 52, distance: 6.1
click at [906, 47] on button "Save" at bounding box center [915, 46] width 24 height 14
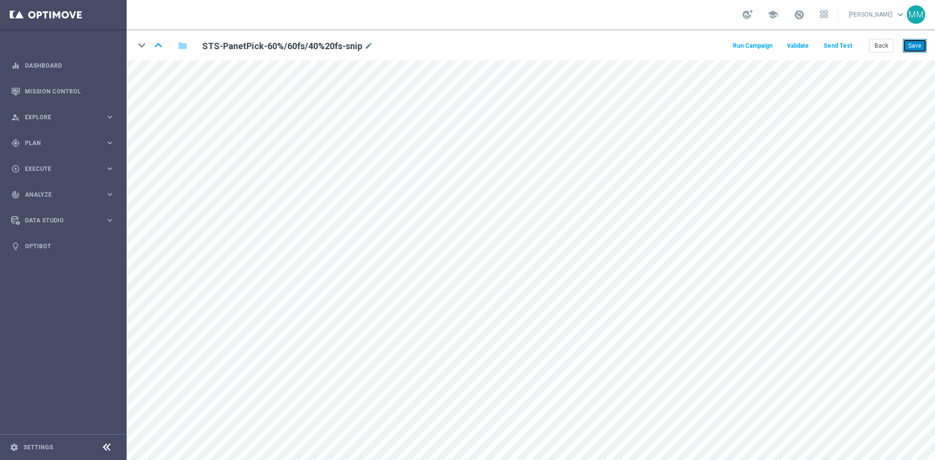
click at [910, 44] on button "Save" at bounding box center [915, 46] width 24 height 14
click at [918, 47] on button "Save" at bounding box center [915, 46] width 24 height 14
click at [911, 44] on button "Save" at bounding box center [915, 46] width 24 height 14
click at [905, 40] on button "Save" at bounding box center [915, 46] width 24 height 14
click at [913, 43] on button "Save" at bounding box center [915, 46] width 24 height 14
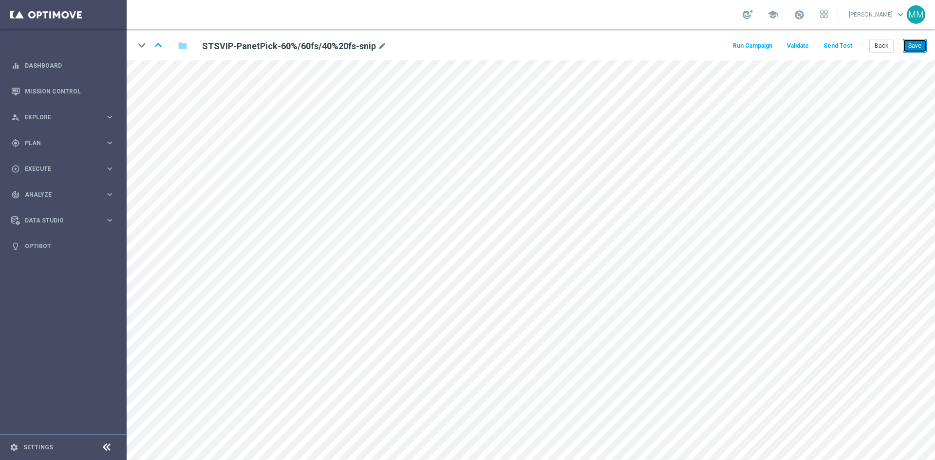
click at [921, 47] on button "Save" at bounding box center [915, 46] width 24 height 14
click at [180, 59] on div "keyboard_arrow_down keyboard_arrow_up folder STSVIP-PanetPick-60%/60fs/40%20fs-…" at bounding box center [531, 44] width 808 height 31
click at [910, 45] on button "Save" at bounding box center [915, 46] width 24 height 14
click at [918, 45] on button "Save" at bounding box center [915, 46] width 24 height 14
click at [908, 38] on div "keyboard_arrow_down keyboard_arrow_up folder JKK_DowntownDouble_80%/40FS_Snip m…" at bounding box center [531, 44] width 808 height 31
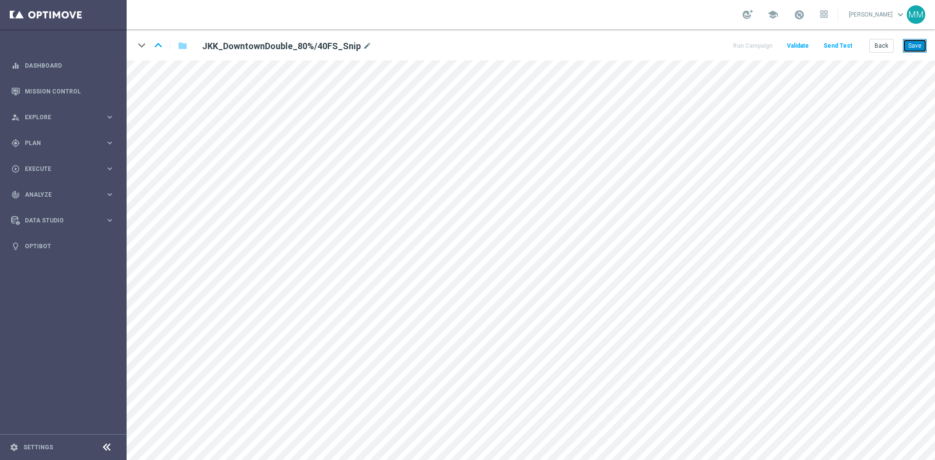
click at [906, 45] on button "Save" at bounding box center [915, 46] width 24 height 14
click at [919, 46] on button "Save" at bounding box center [915, 46] width 24 height 14
click at [169, 60] on div "keyboard_arrow_down keyboard_arrow_up folder JKK_DowntownDouble_80%/40FS_Snip m…" at bounding box center [531, 44] width 808 height 31
click at [919, 49] on button "Save" at bounding box center [915, 46] width 24 height 14
drag, startPoint x: 910, startPoint y: 47, endPoint x: 906, endPoint y: 52, distance: 6.2
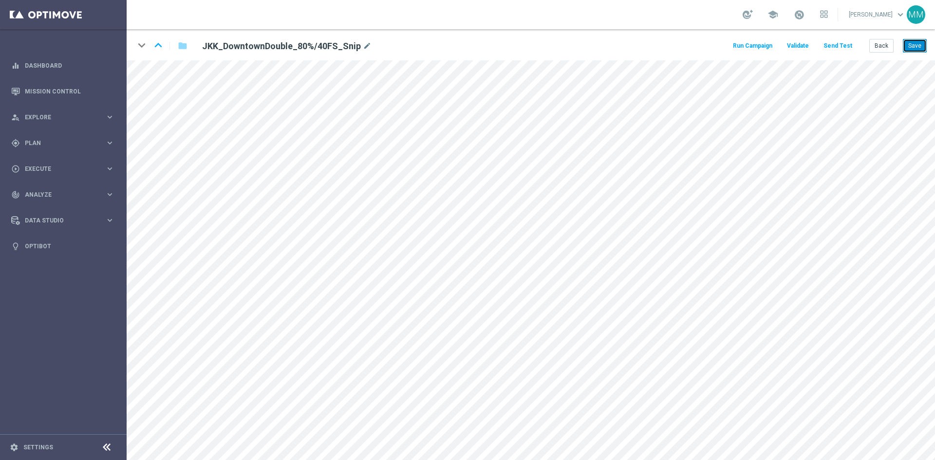
click at [910, 47] on button "Save" at bounding box center [915, 46] width 24 height 14
click at [915, 46] on button "Save" at bounding box center [915, 46] width 24 height 14
click at [917, 44] on button "Save" at bounding box center [915, 46] width 24 height 14
click at [924, 52] on button "Save" at bounding box center [915, 46] width 24 height 14
click at [918, 49] on button "Save" at bounding box center [915, 46] width 24 height 14
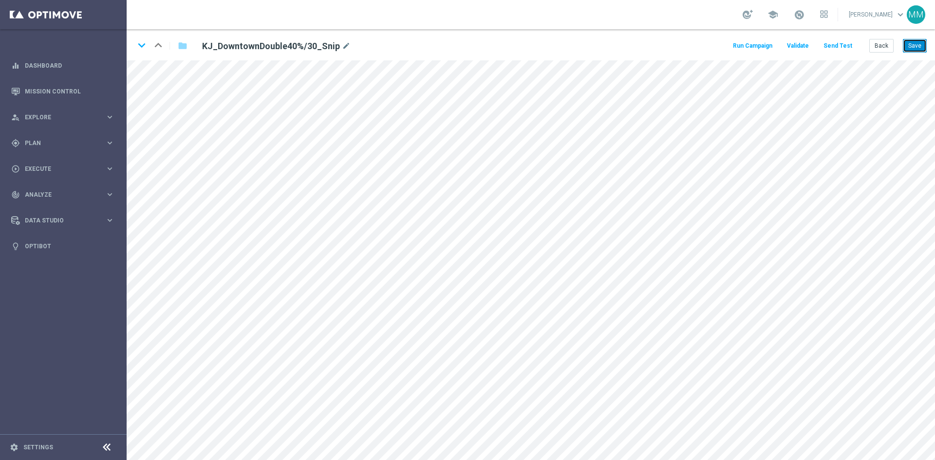
click at [918, 40] on button "Save" at bounding box center [915, 46] width 24 height 14
click at [913, 44] on button "Save" at bounding box center [915, 46] width 24 height 14
click at [907, 45] on button "Save" at bounding box center [915, 46] width 24 height 14
click at [906, 48] on button "Save" at bounding box center [915, 46] width 24 height 14
click at [912, 46] on button "Save" at bounding box center [915, 46] width 24 height 14
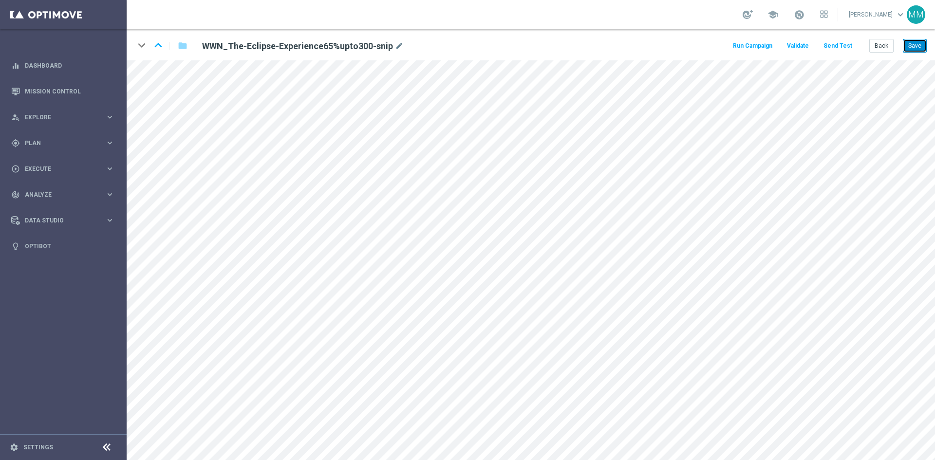
click at [921, 43] on button "Save" at bounding box center [915, 46] width 24 height 14
click at [920, 43] on button "Save" at bounding box center [915, 46] width 24 height 14
click at [916, 45] on button "Save" at bounding box center [915, 46] width 24 height 14
click at [918, 47] on button "Save" at bounding box center [915, 46] width 24 height 14
click at [907, 48] on button "Save" at bounding box center [915, 46] width 24 height 14
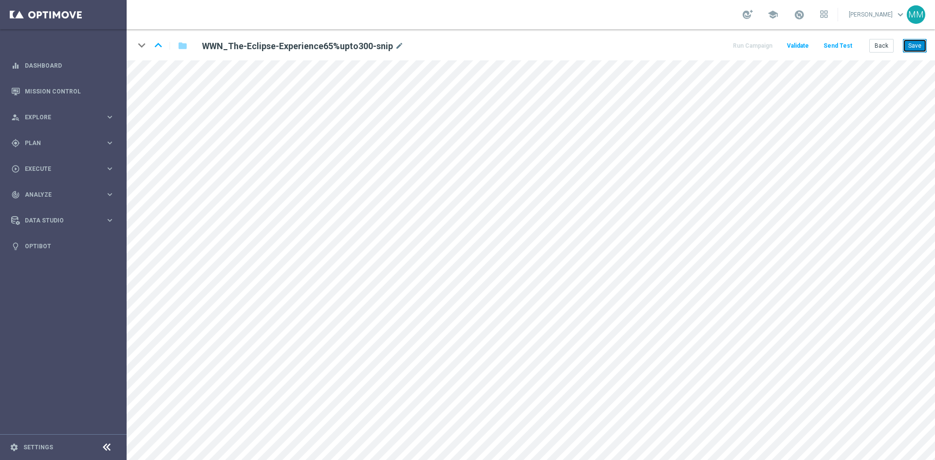
drag, startPoint x: 917, startPoint y: 46, endPoint x: 913, endPoint y: 53, distance: 7.2
click at [916, 46] on button "Save" at bounding box center [915, 46] width 24 height 14
click at [927, 49] on div "keyboard_arrow_down keyboard_arrow_up folder WWN_The-Eclipse-Experience65%upto3…" at bounding box center [531, 44] width 808 height 31
click at [924, 46] on button "Save" at bounding box center [915, 46] width 24 height 14
